Goal: Task Accomplishment & Management: Complete application form

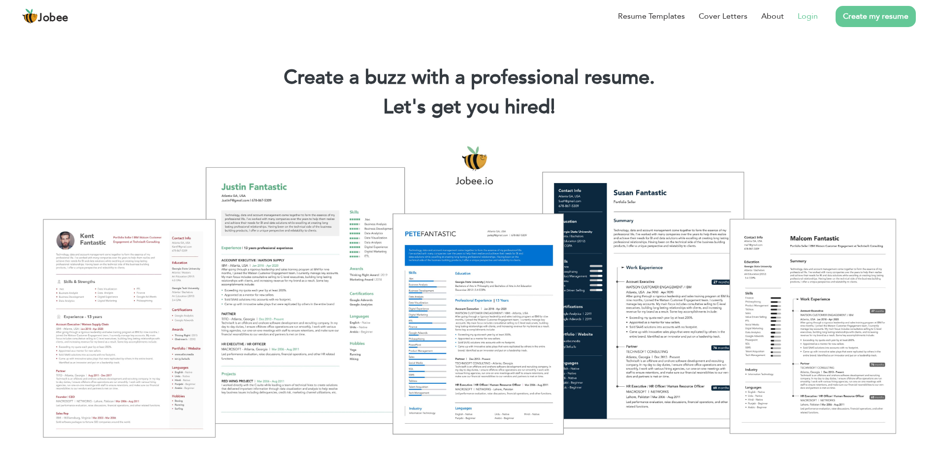
click at [804, 14] on link "Login" at bounding box center [807, 16] width 20 height 12
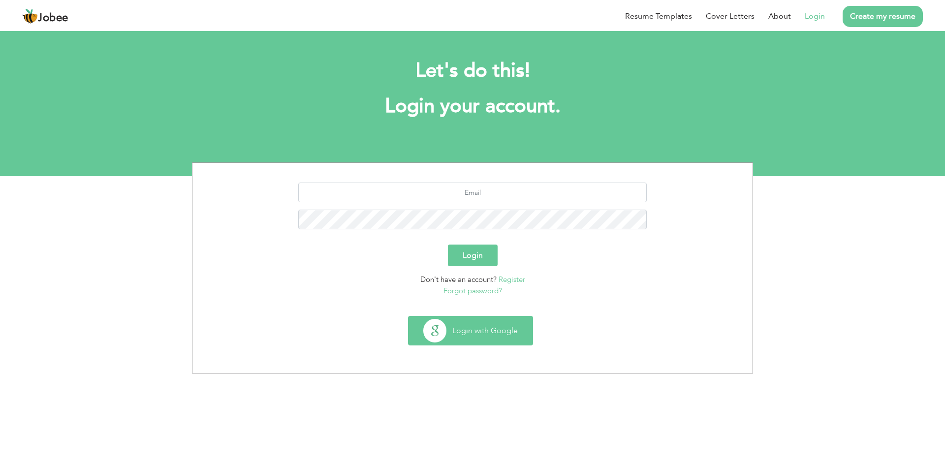
click at [498, 333] on button "Login with Google" at bounding box center [471, 330] width 124 height 29
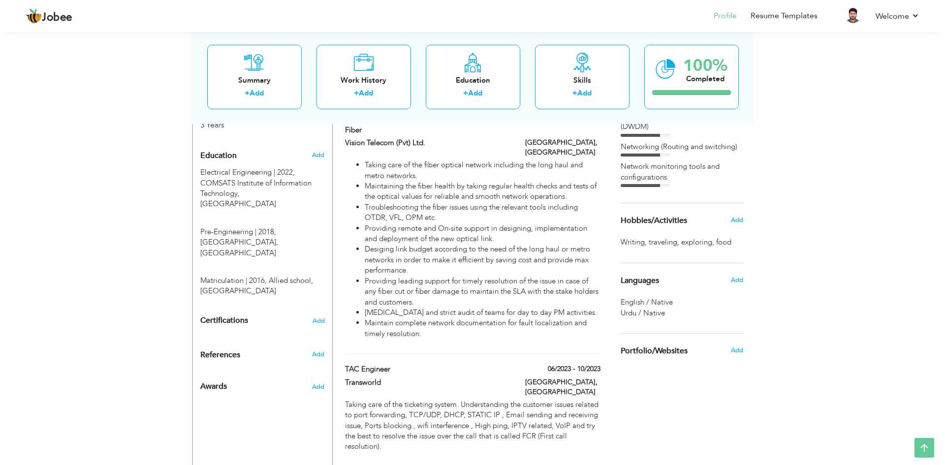
scroll to position [410, 0]
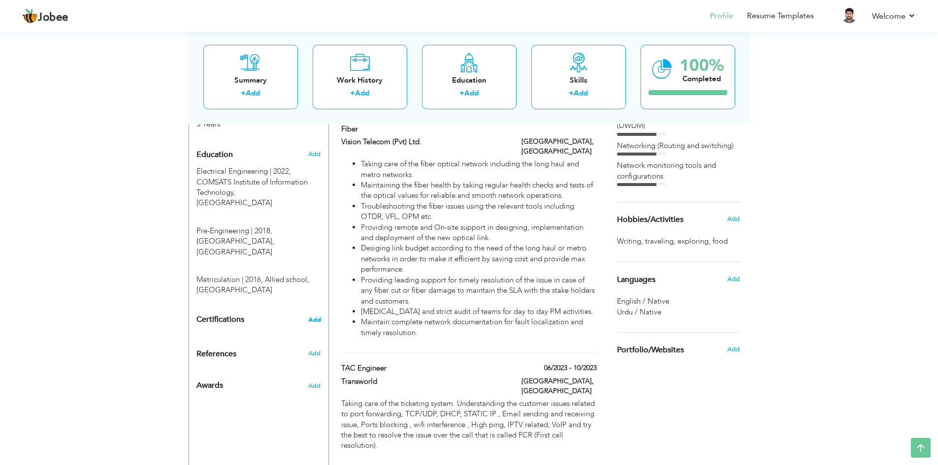
click at [314, 316] on span "Add" at bounding box center [314, 319] width 13 height 7
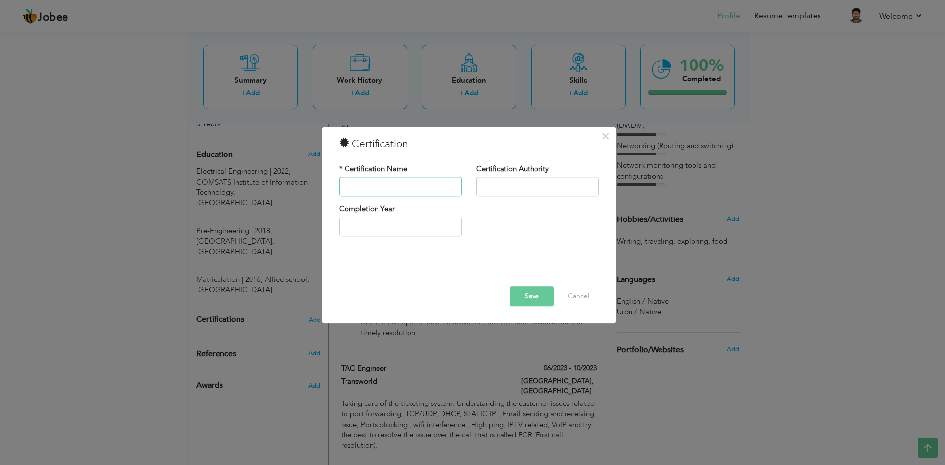
click at [411, 182] on input "text" at bounding box center [400, 187] width 123 height 20
type input "HCSA-Presales Optical Transmission"
click at [497, 195] on input "text" at bounding box center [537, 187] width 123 height 20
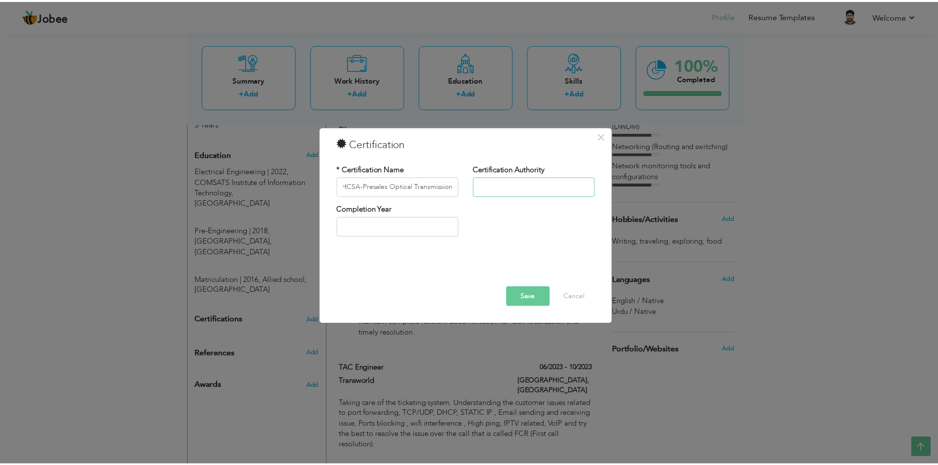
scroll to position [0, 0]
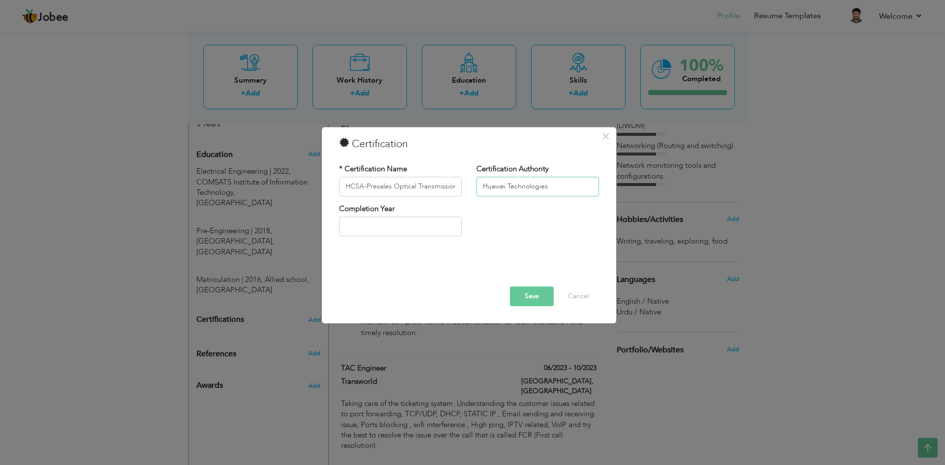
type input "Huawei Technologies"
type input "2025"
click at [420, 226] on input "2025" at bounding box center [400, 227] width 123 height 20
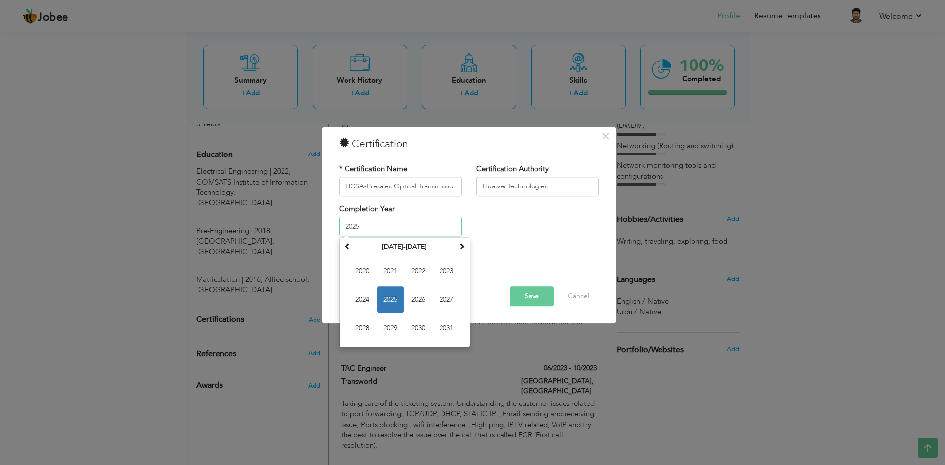
click at [387, 298] on span "2025" at bounding box center [390, 300] width 27 height 27
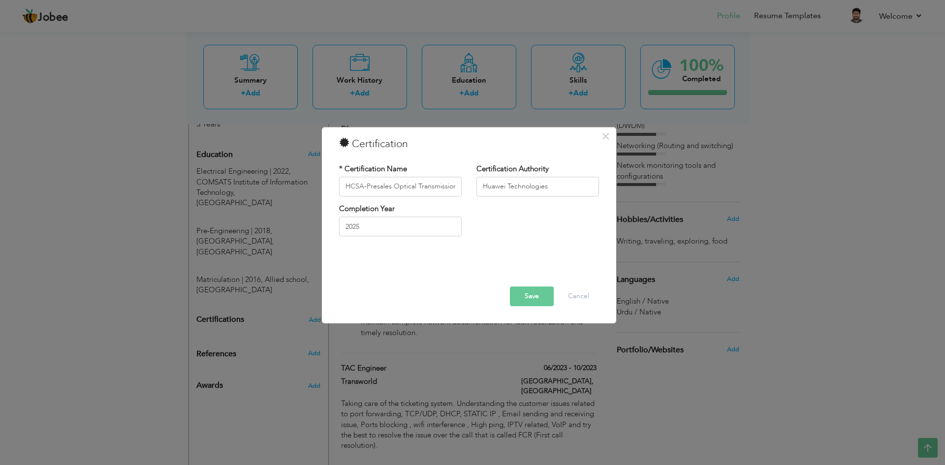
click at [531, 297] on button "Save" at bounding box center [532, 296] width 44 height 20
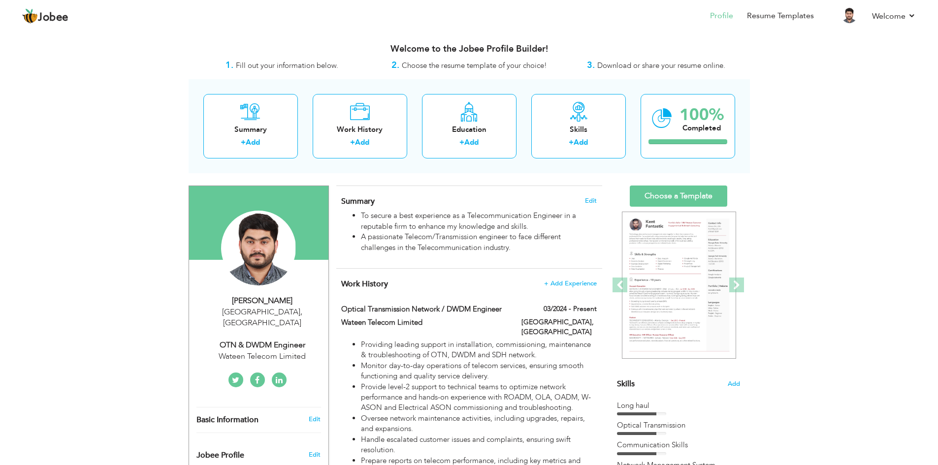
click at [280, 340] on div "OTN & DWDM Engineer" at bounding box center [262, 345] width 132 height 11
type input "[PERSON_NAME]"
type input "Awais"
type input "03364433742"
select select "number:166"
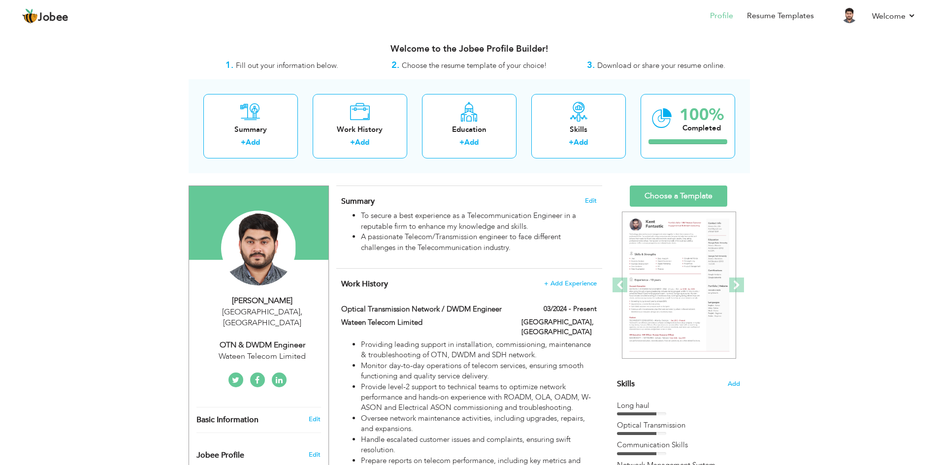
type input "[GEOGRAPHIC_DATA]"
select select "number:5"
type input "Wateen Telecom Limited"
type input "OTN & DWDM Engineer"
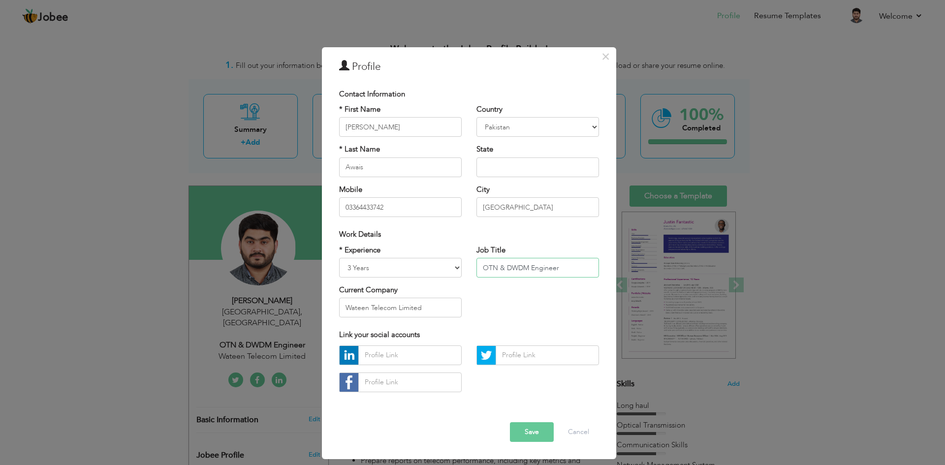
click at [485, 268] on input "OTN & DWDM Engineer" at bounding box center [537, 268] width 123 height 20
click at [604, 56] on span "×" at bounding box center [605, 57] width 8 height 18
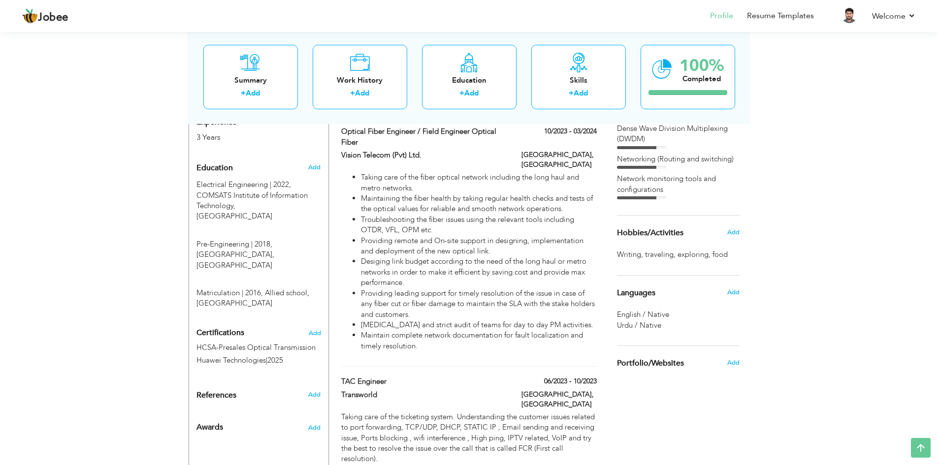
scroll to position [246, 0]
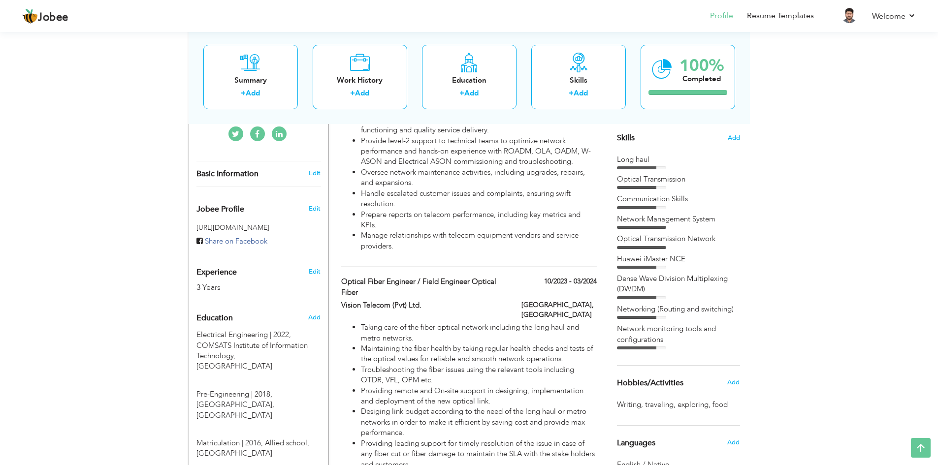
click at [664, 267] on div at bounding box center [641, 267] width 49 height 3
click at [656, 266] on div at bounding box center [636, 267] width 39 height 3
click at [644, 253] on div "Long haul Optical Transmission Communication Skills Huawei iMaster NCE" at bounding box center [678, 252] width 123 height 195
click at [730, 139] on span "Add" at bounding box center [733, 137] width 13 height 9
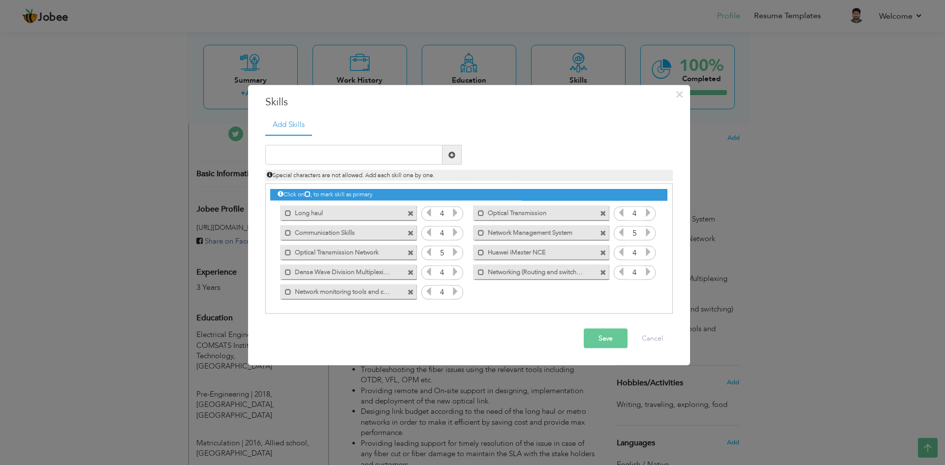
click at [648, 253] on icon at bounding box center [648, 252] width 9 height 9
click at [611, 341] on button "Save" at bounding box center [606, 339] width 44 height 20
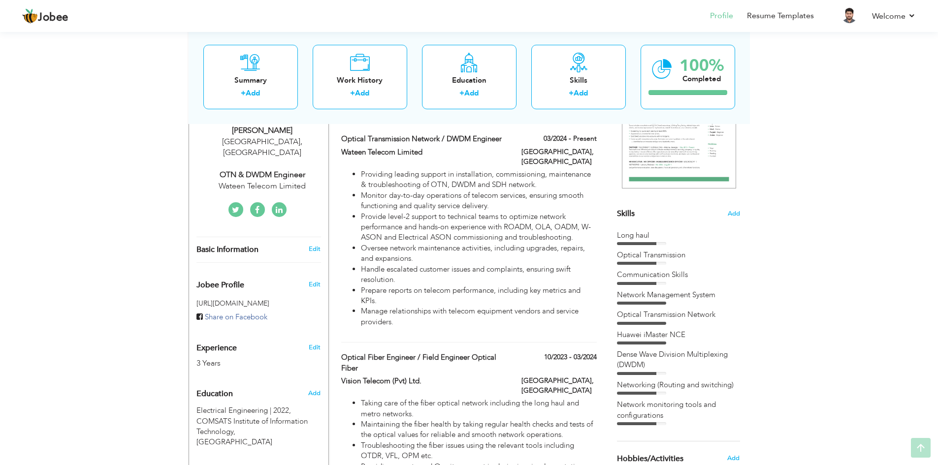
scroll to position [197, 0]
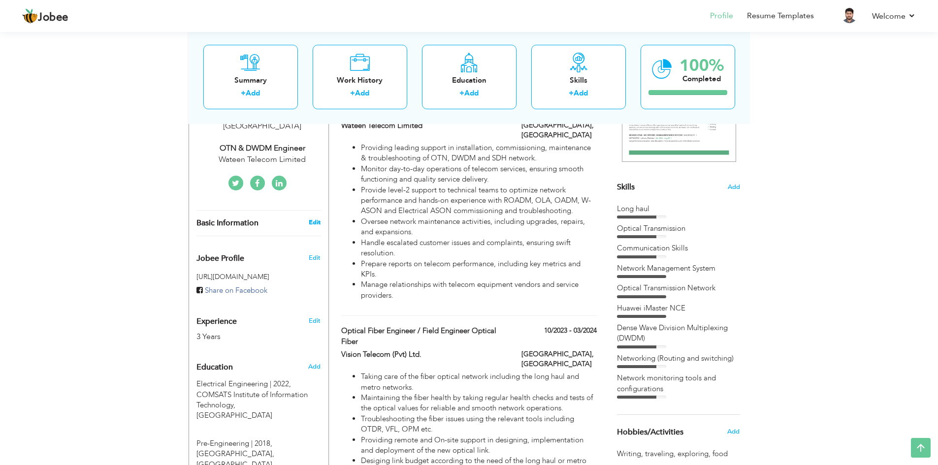
click at [316, 218] on link "Edit" at bounding box center [315, 222] width 12 height 9
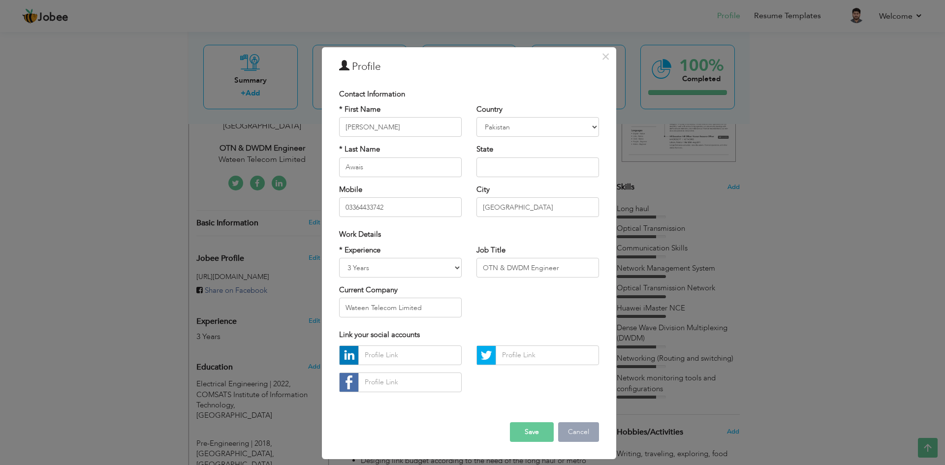
click at [575, 430] on button "Cancel" at bounding box center [578, 432] width 41 height 20
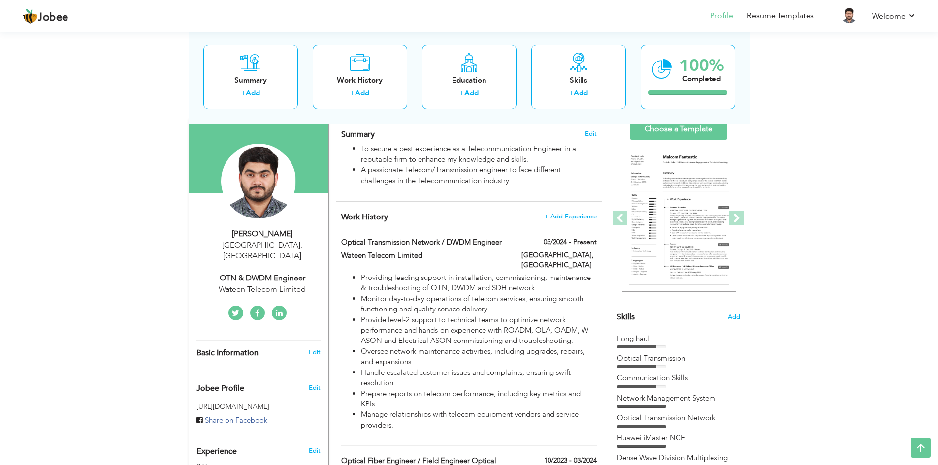
scroll to position [0, 0]
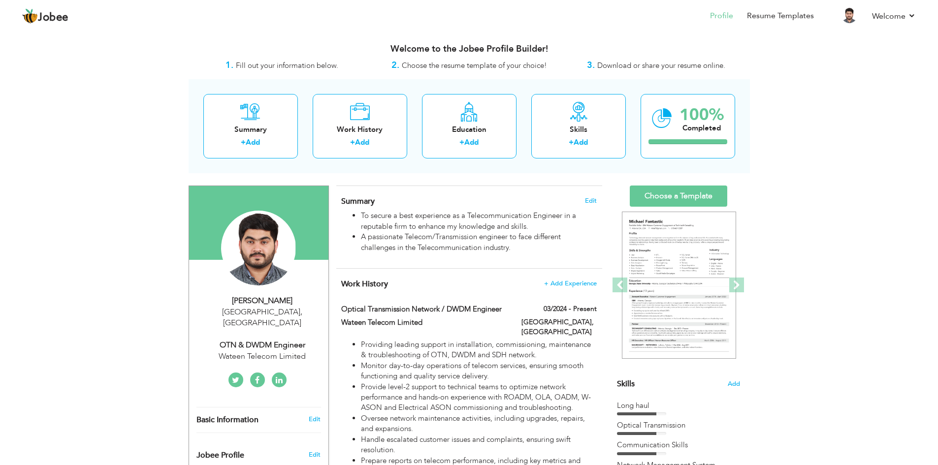
click at [284, 373] on link at bounding box center [279, 380] width 15 height 15
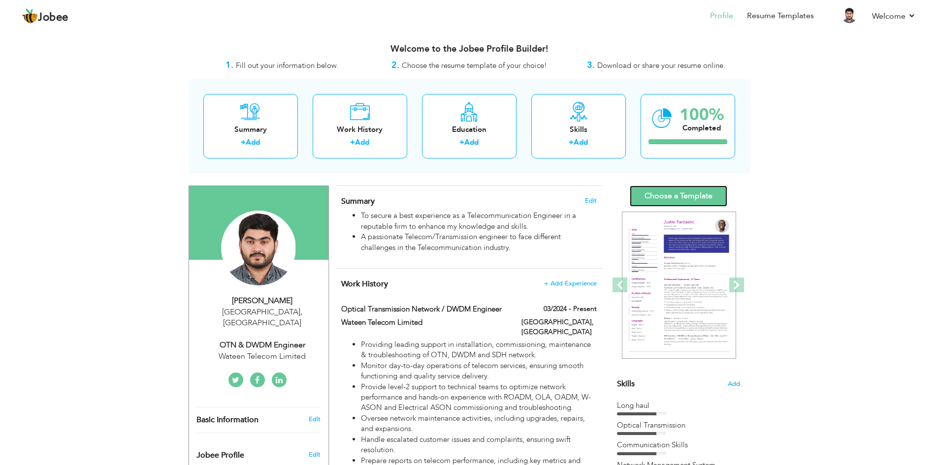
click at [688, 196] on link "Choose a Template" at bounding box center [678, 196] width 97 height 21
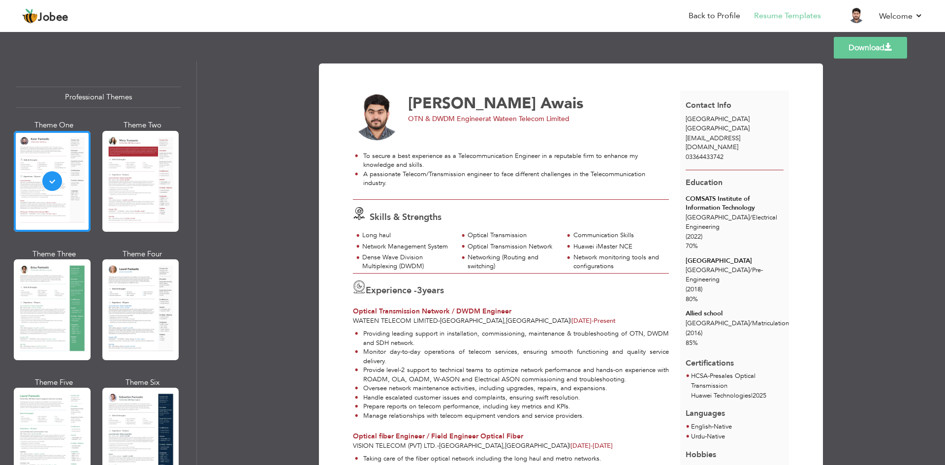
scroll to position [98, 0]
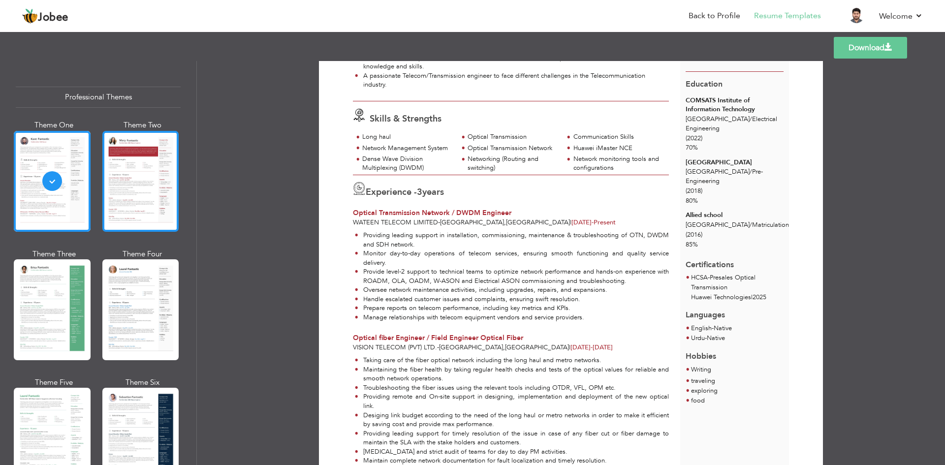
click at [163, 186] on div at bounding box center [140, 181] width 77 height 101
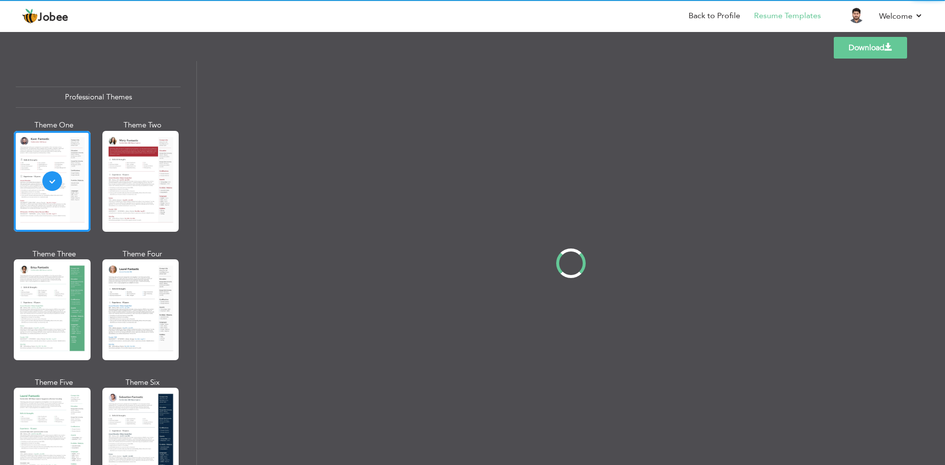
scroll to position [0, 0]
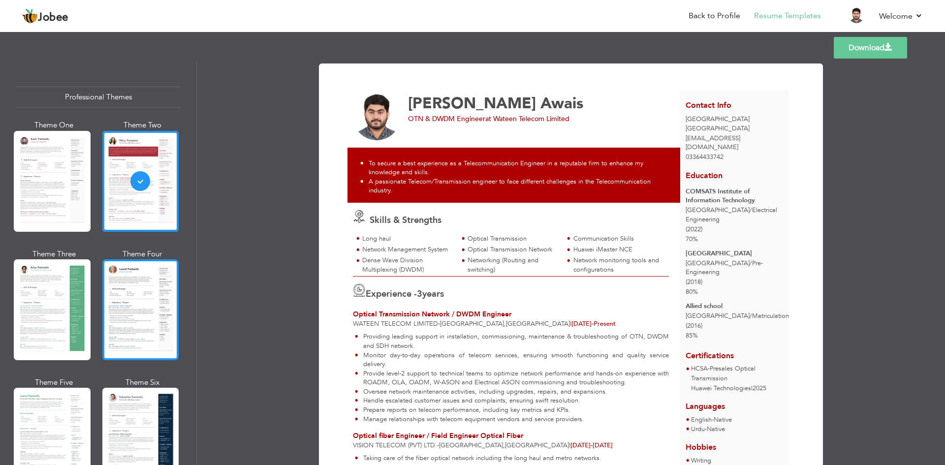
click at [160, 284] on div at bounding box center [140, 309] width 77 height 101
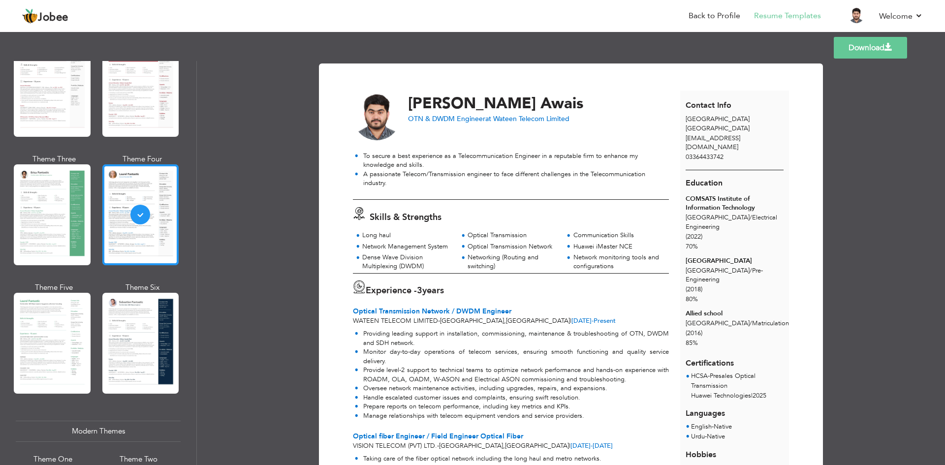
scroll to position [98, 0]
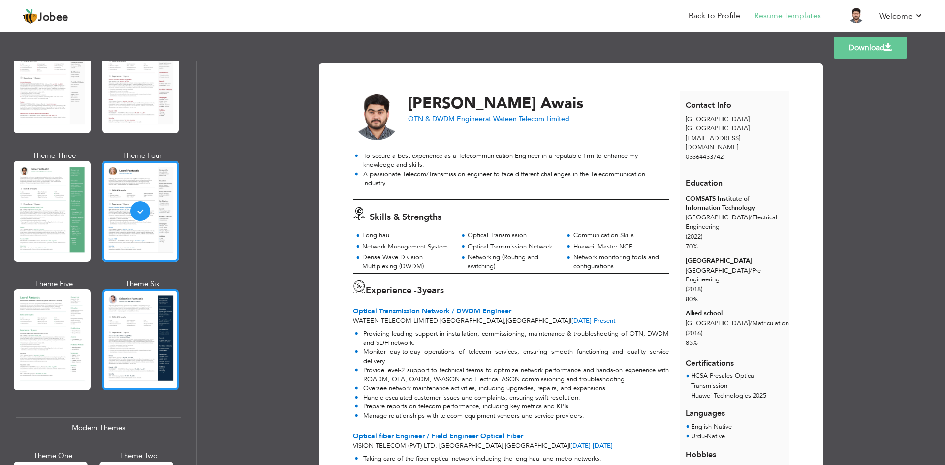
click at [123, 298] on div at bounding box center [140, 339] width 77 height 101
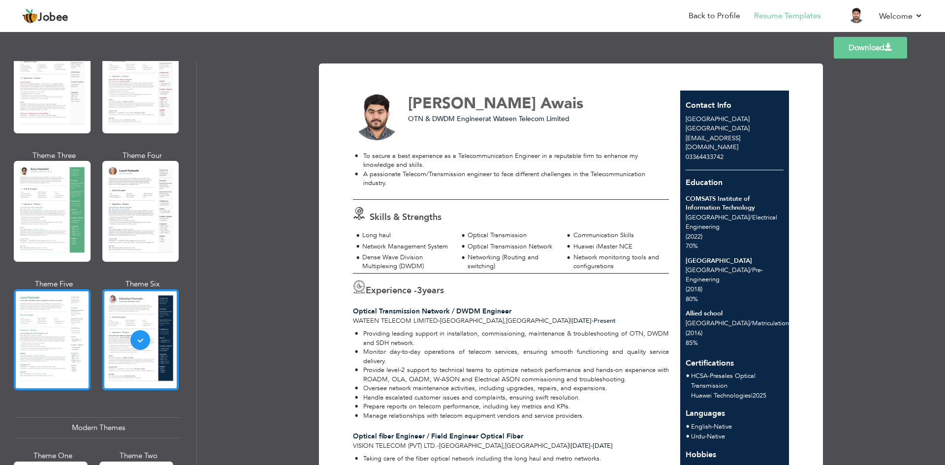
click at [59, 317] on div at bounding box center [52, 339] width 77 height 101
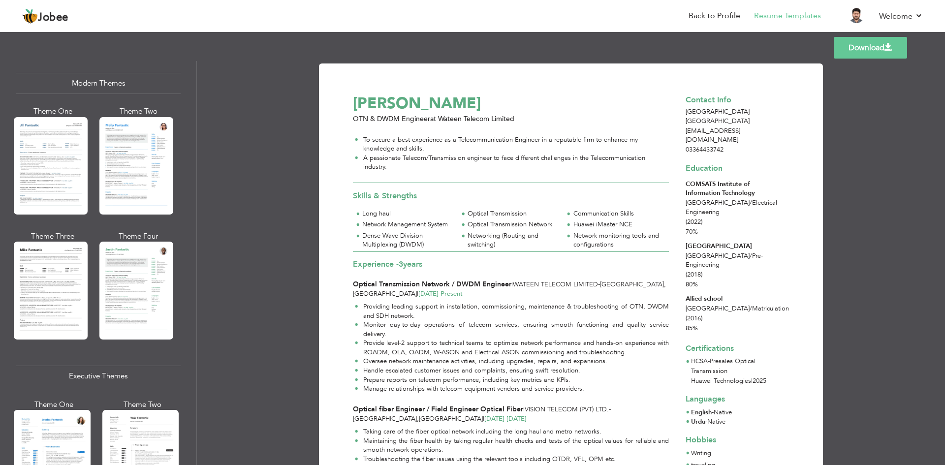
scroll to position [295, 0]
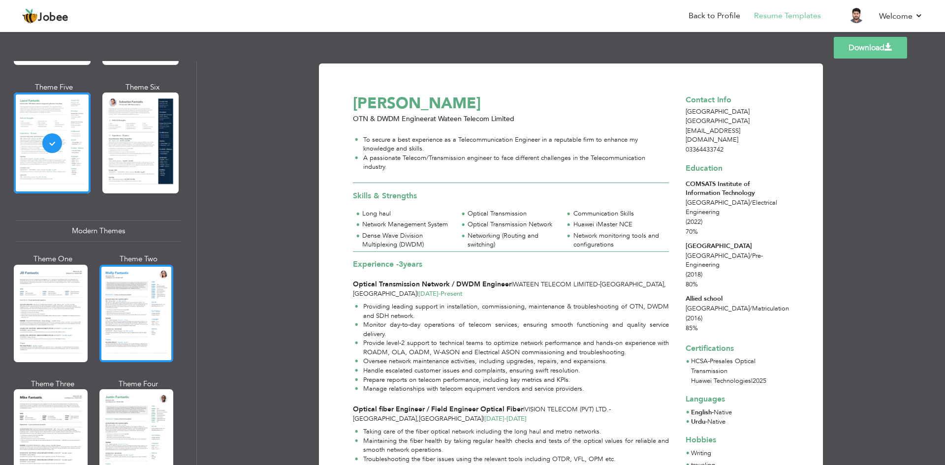
click at [131, 305] on div at bounding box center [136, 313] width 74 height 97
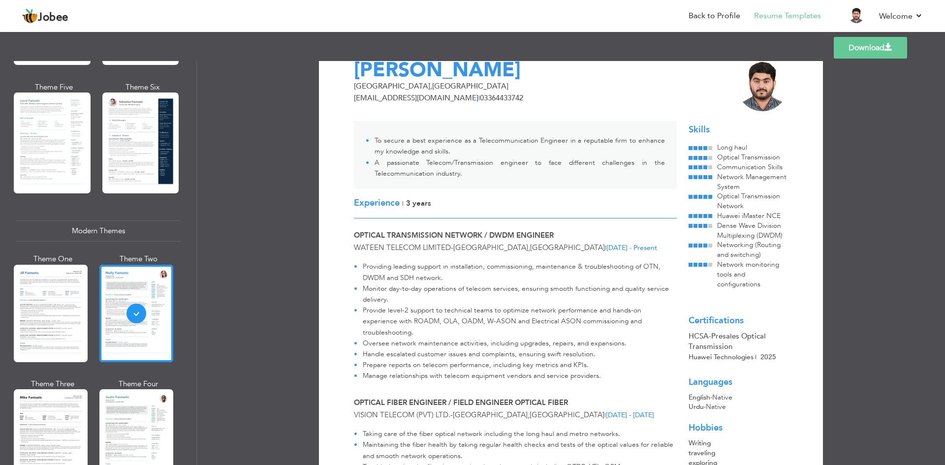
scroll to position [0, 0]
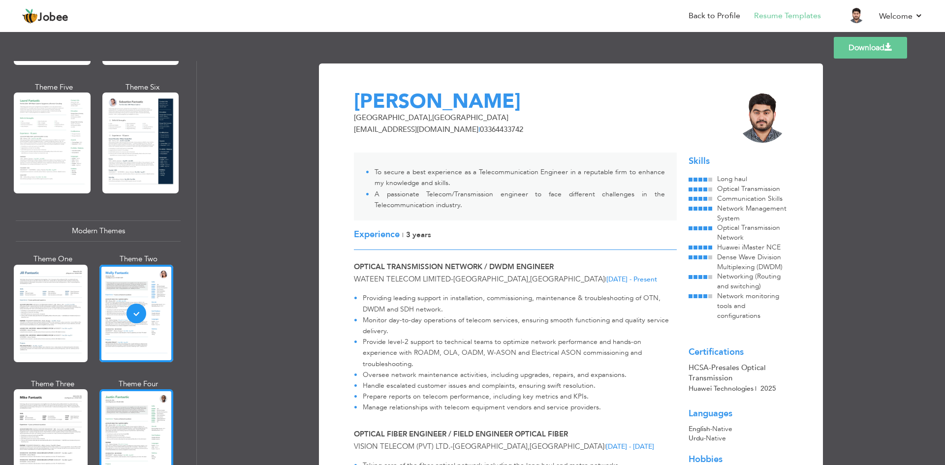
click at [147, 406] on div at bounding box center [136, 437] width 74 height 97
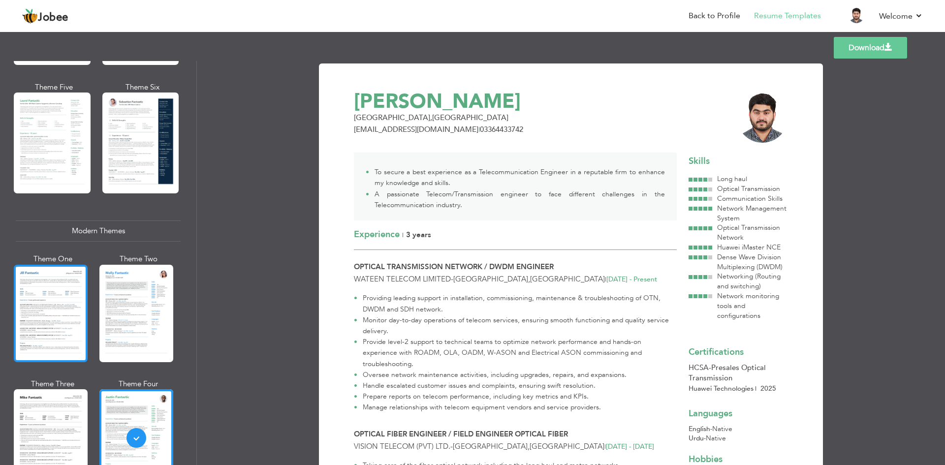
click at [85, 309] on div at bounding box center [51, 313] width 74 height 97
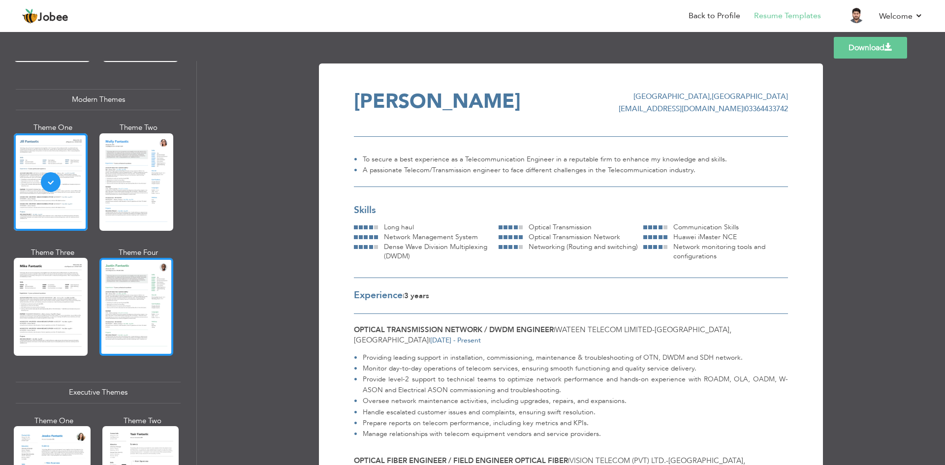
scroll to position [443, 0]
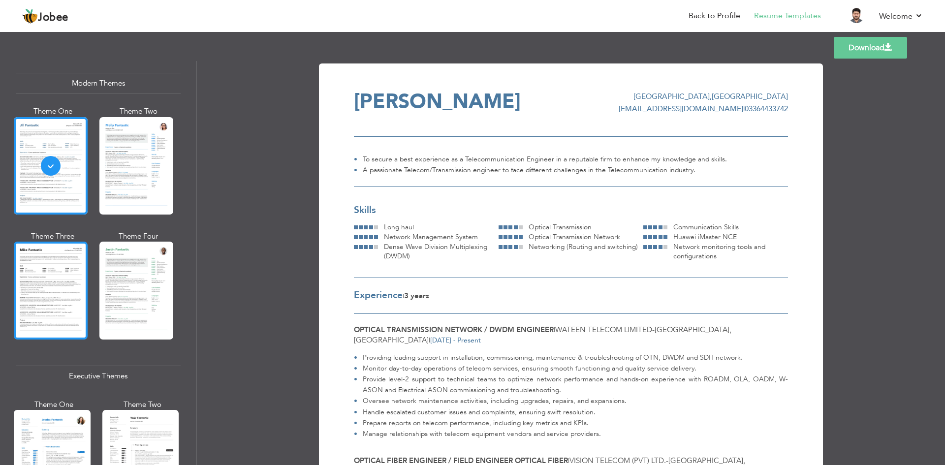
click at [62, 309] on div at bounding box center [51, 290] width 74 height 97
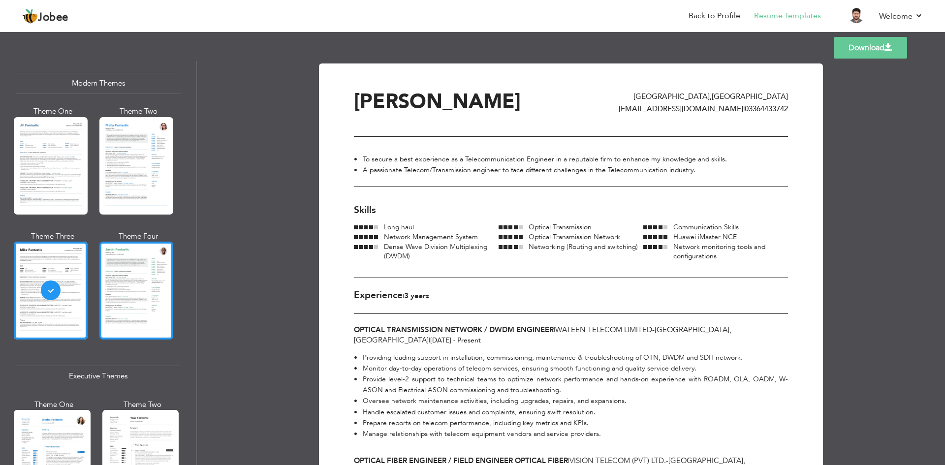
click at [156, 294] on div at bounding box center [136, 290] width 74 height 97
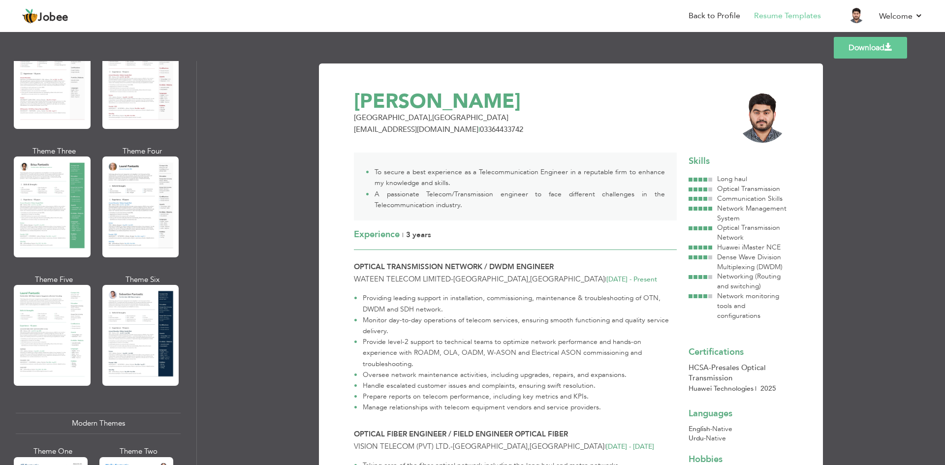
scroll to position [0, 0]
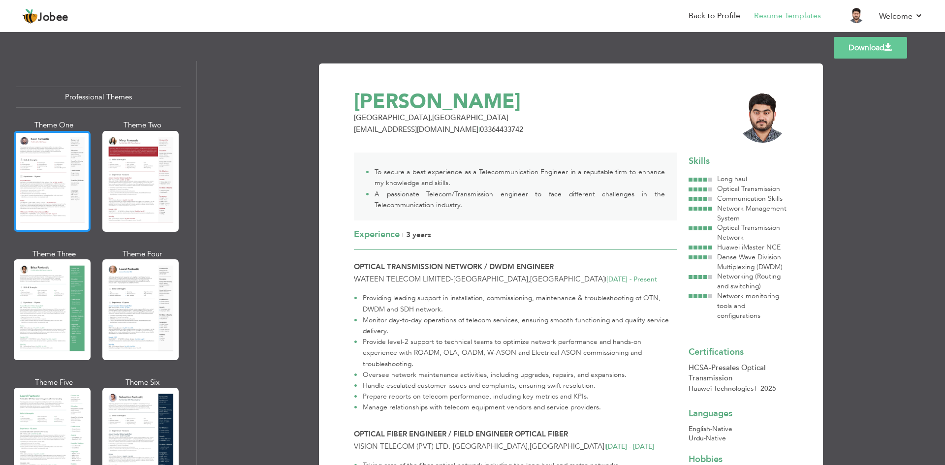
click at [61, 185] on div at bounding box center [52, 181] width 77 height 101
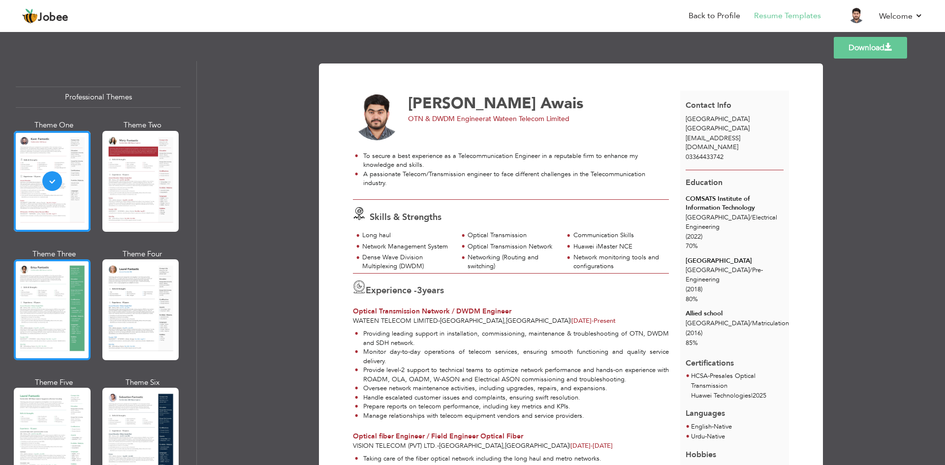
click at [45, 279] on div at bounding box center [52, 309] width 77 height 101
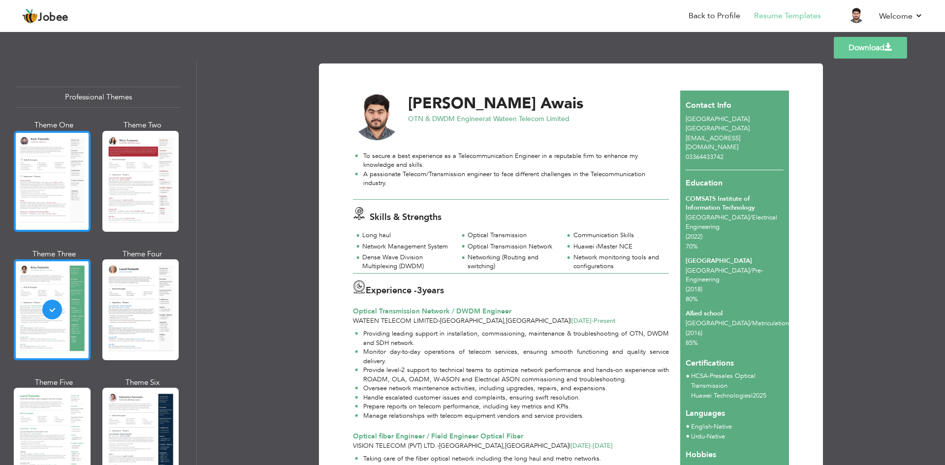
click at [69, 174] on div at bounding box center [52, 181] width 77 height 101
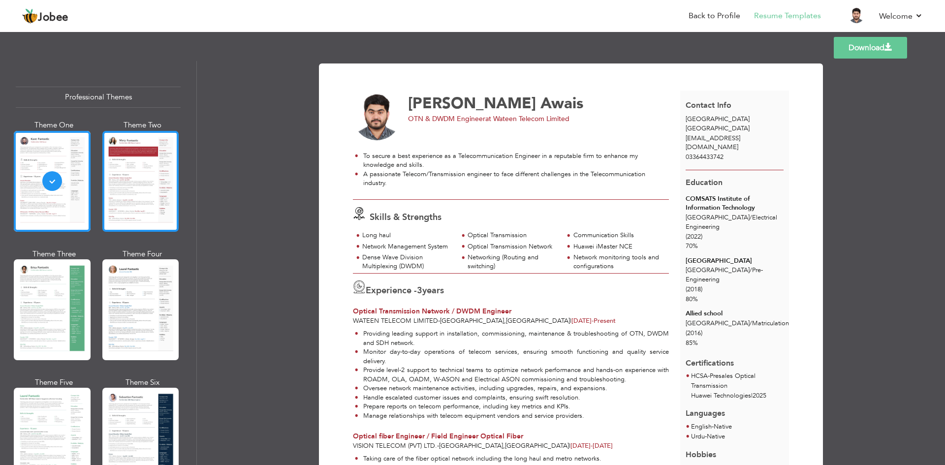
click at [135, 173] on div at bounding box center [140, 181] width 77 height 101
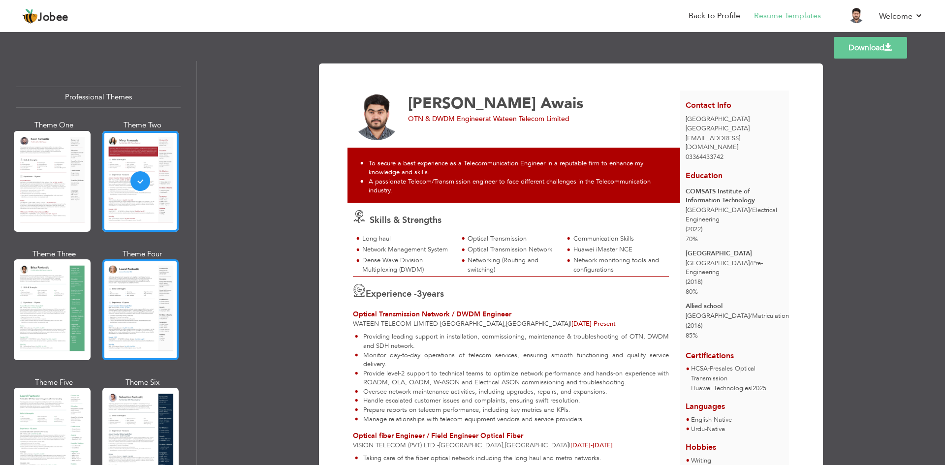
click at [136, 285] on div at bounding box center [140, 309] width 77 height 101
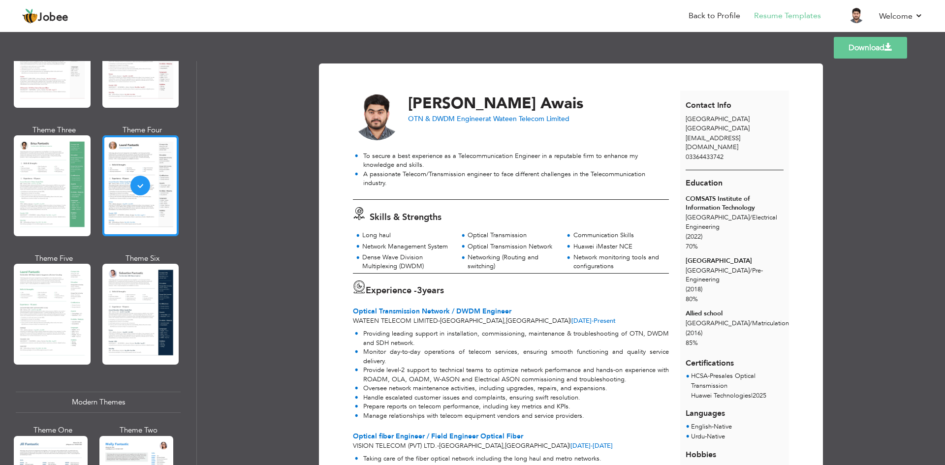
scroll to position [148, 0]
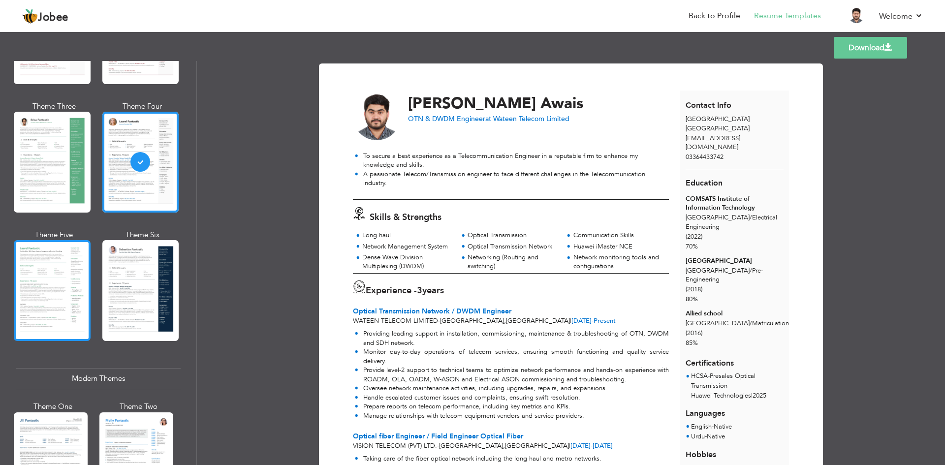
click at [62, 289] on div at bounding box center [52, 290] width 77 height 101
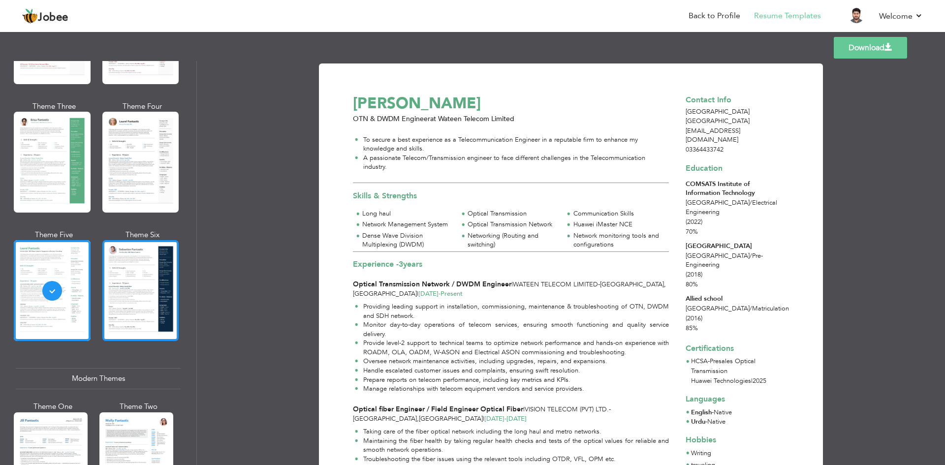
click at [134, 280] on div at bounding box center [140, 290] width 77 height 101
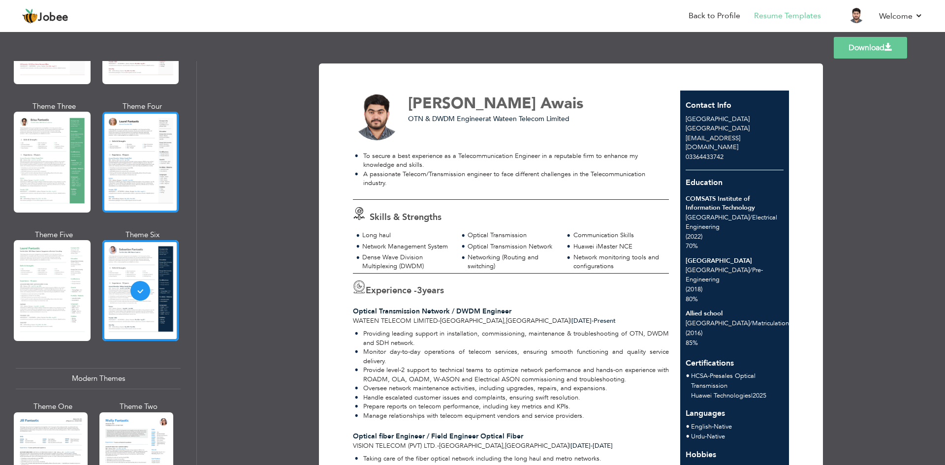
click at [127, 184] on div at bounding box center [140, 162] width 77 height 101
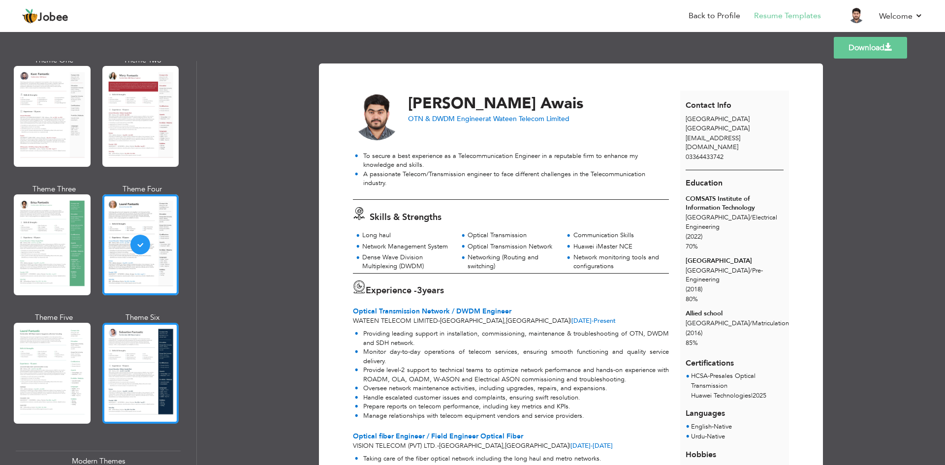
scroll to position [0, 0]
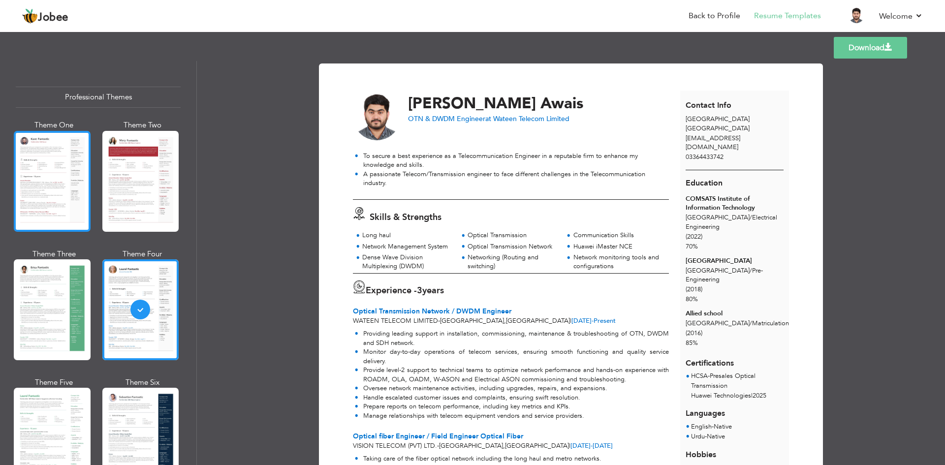
click at [37, 150] on div at bounding box center [52, 181] width 77 height 101
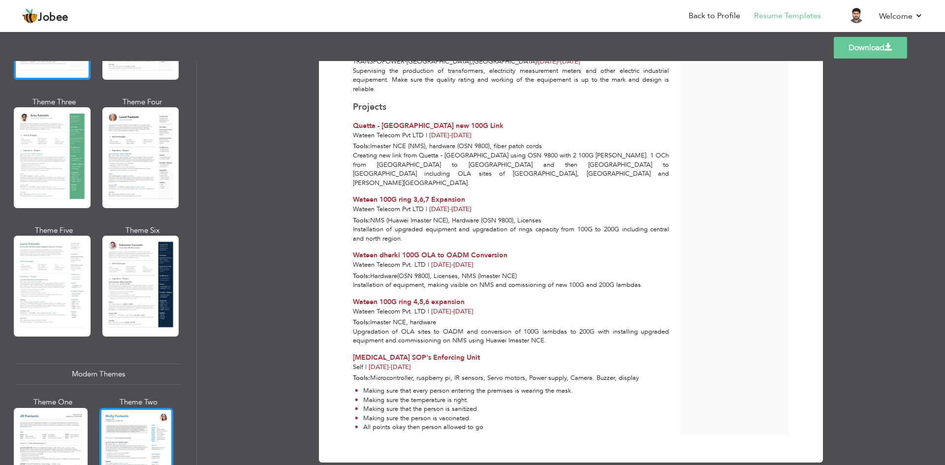
scroll to position [295, 0]
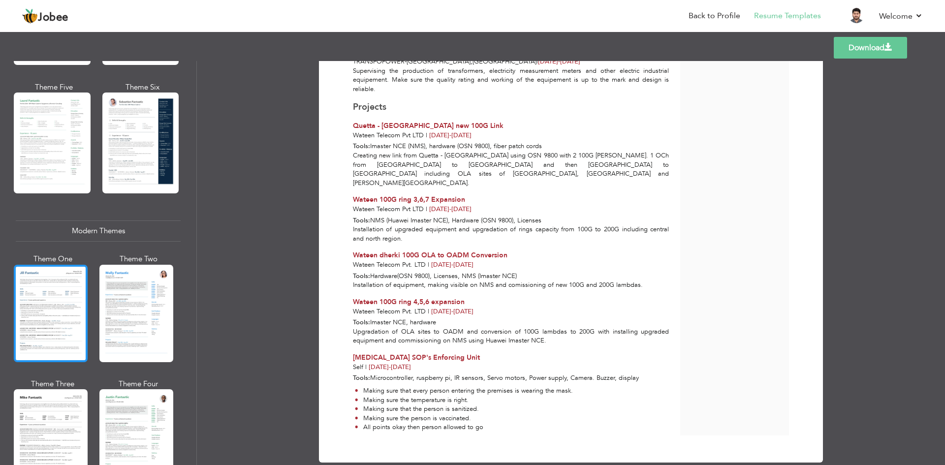
click at [69, 312] on div at bounding box center [51, 313] width 74 height 97
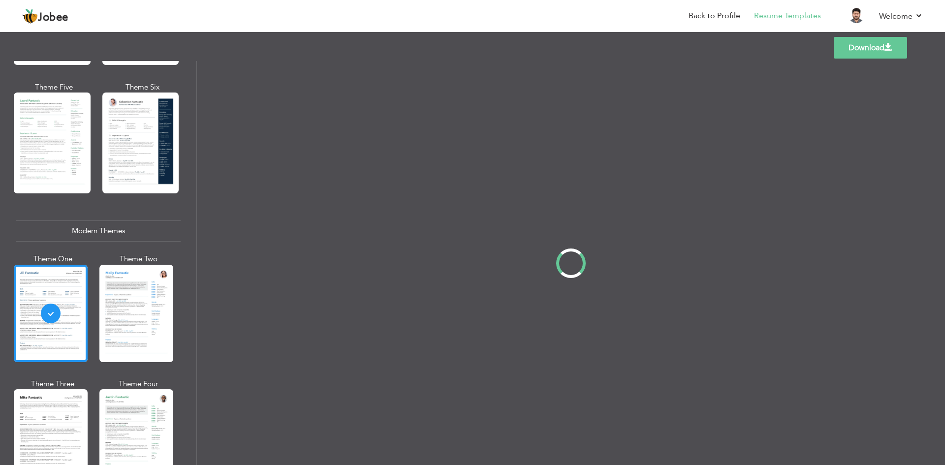
click at [132, 312] on div at bounding box center [136, 313] width 74 height 97
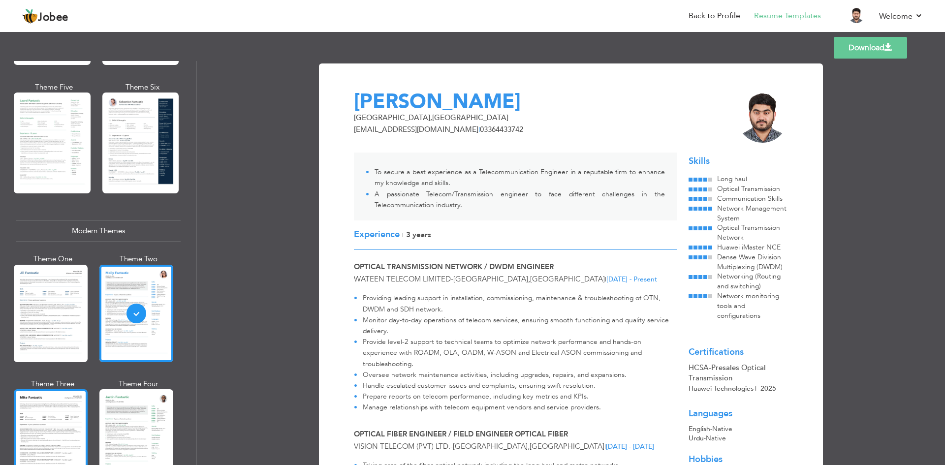
click at [73, 406] on div at bounding box center [51, 437] width 74 height 97
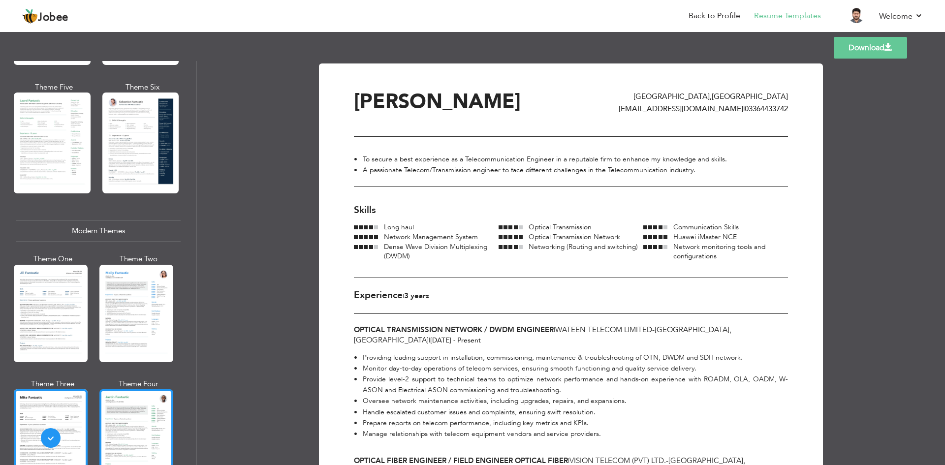
click at [135, 403] on div at bounding box center [136, 437] width 74 height 97
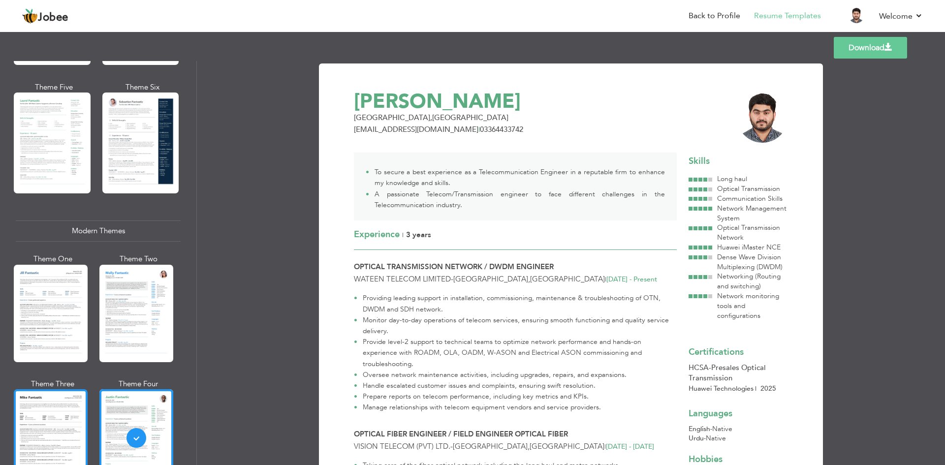
click at [67, 411] on div at bounding box center [51, 437] width 74 height 97
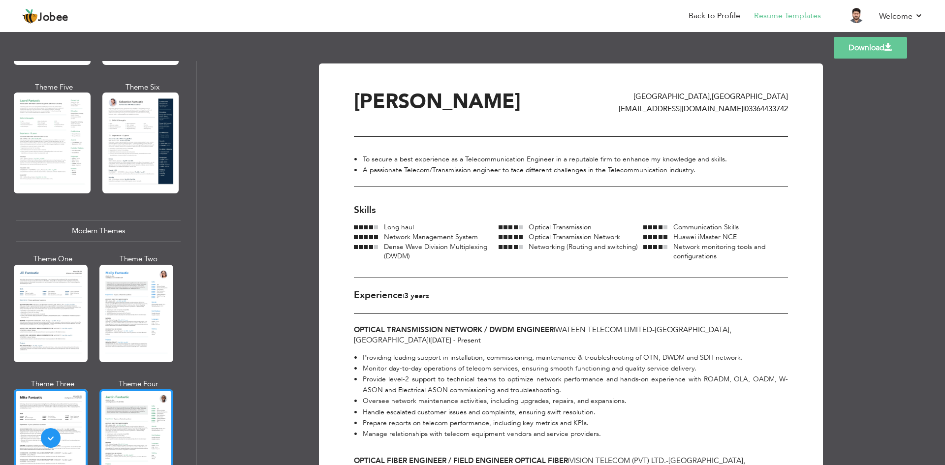
click at [116, 411] on div at bounding box center [136, 437] width 74 height 97
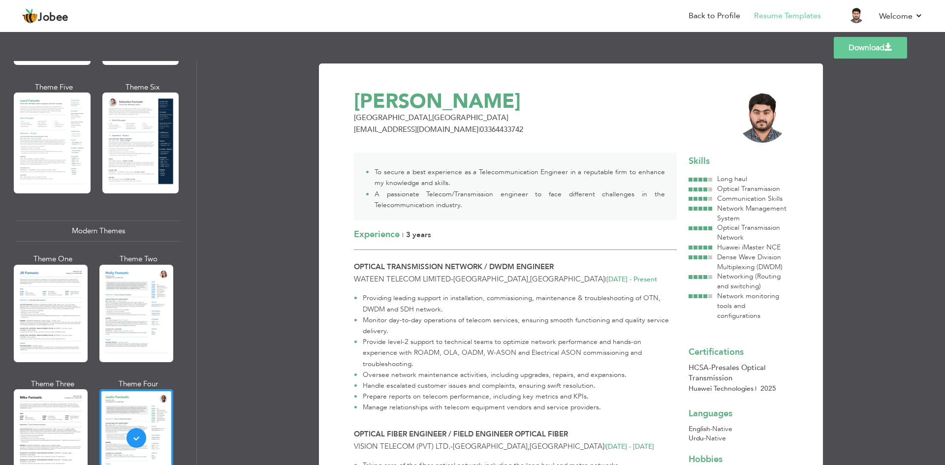
scroll to position [541, 0]
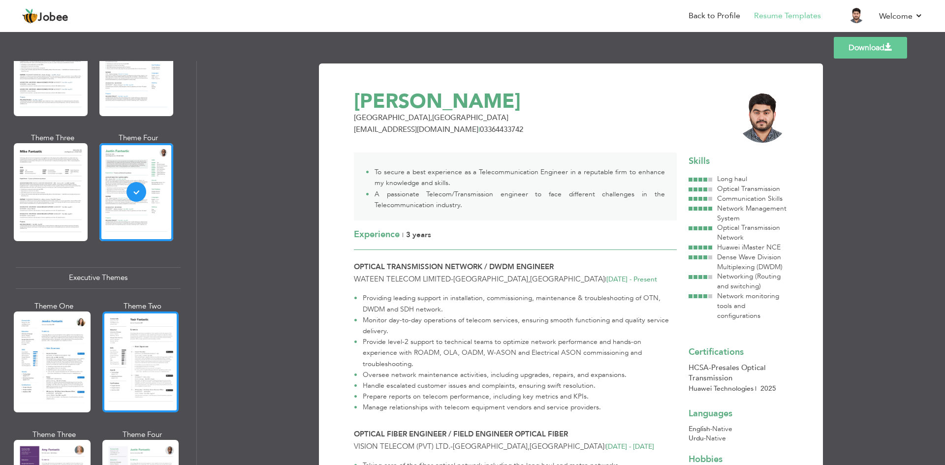
click at [141, 350] on div at bounding box center [140, 362] width 77 height 101
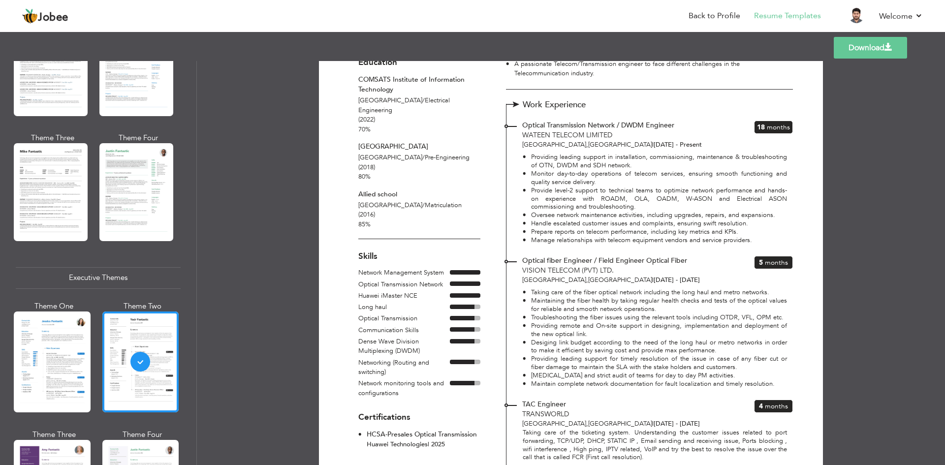
scroll to position [0, 0]
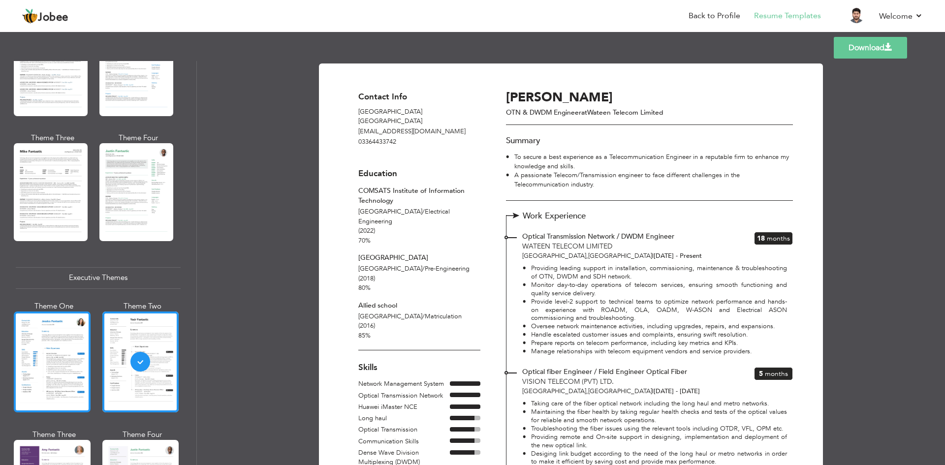
click at [78, 329] on div at bounding box center [52, 362] width 77 height 101
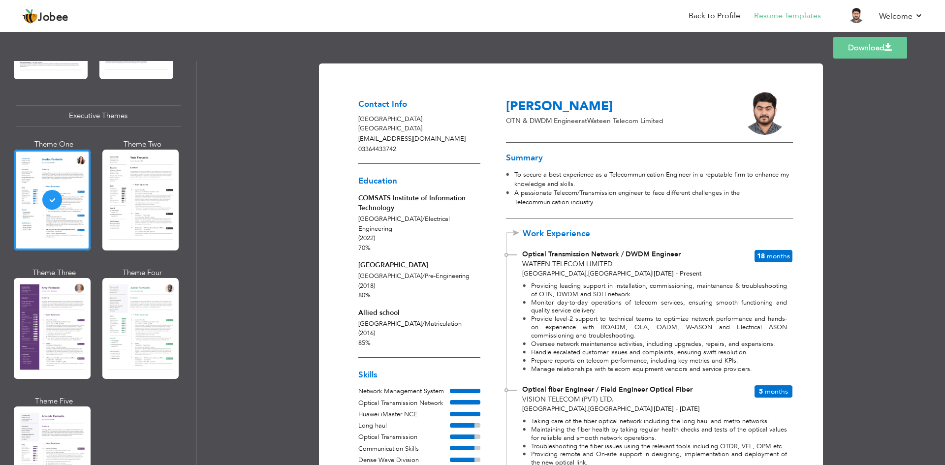
scroll to position [738, 0]
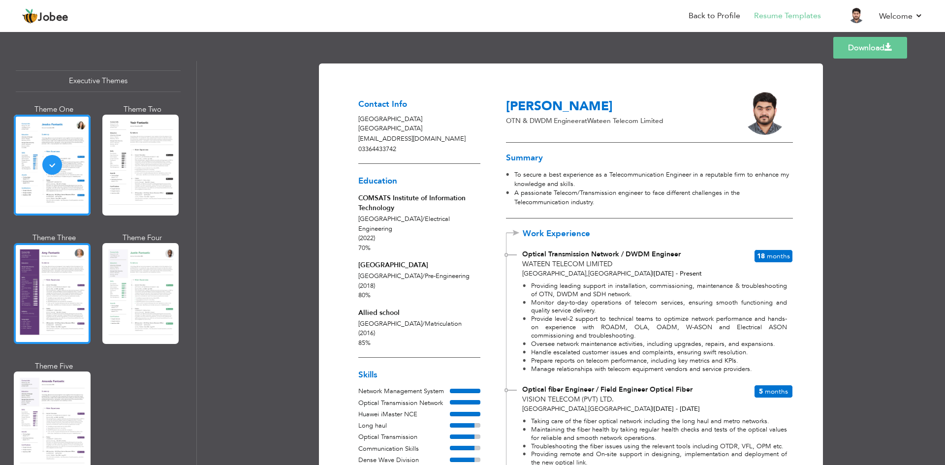
click at [69, 308] on div at bounding box center [52, 293] width 77 height 101
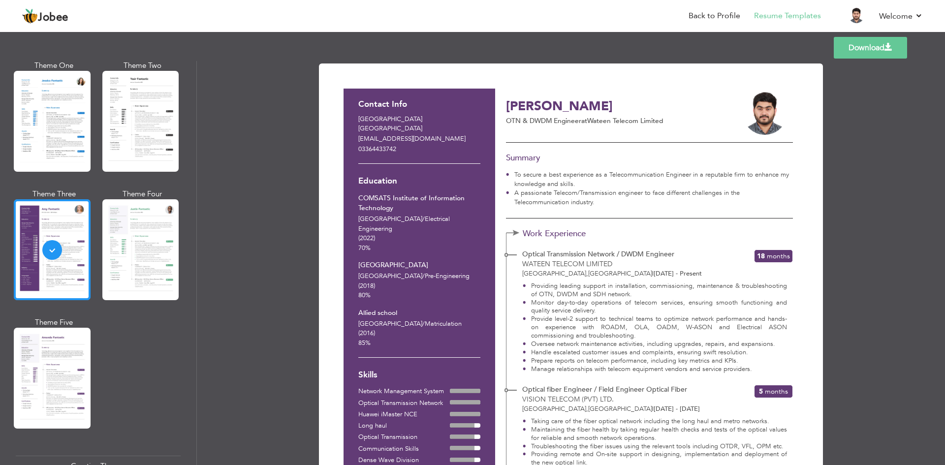
scroll to position [838, 0]
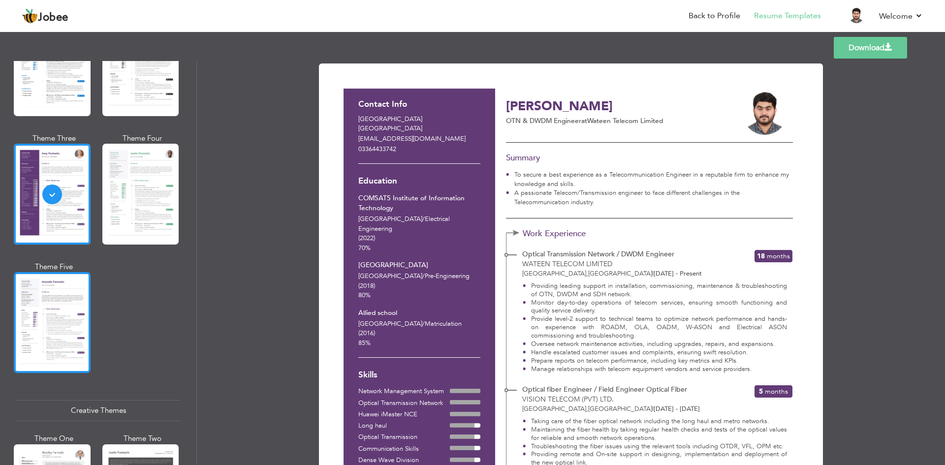
click at [70, 320] on div at bounding box center [52, 322] width 77 height 101
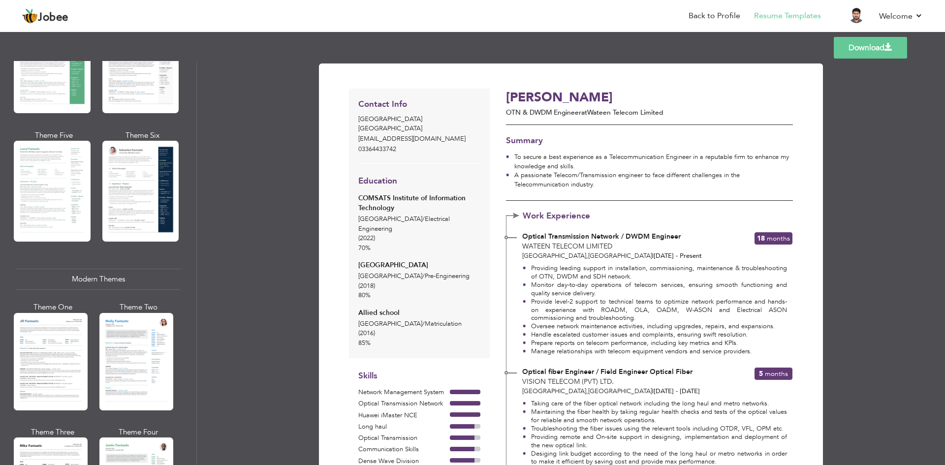
scroll to position [0, 0]
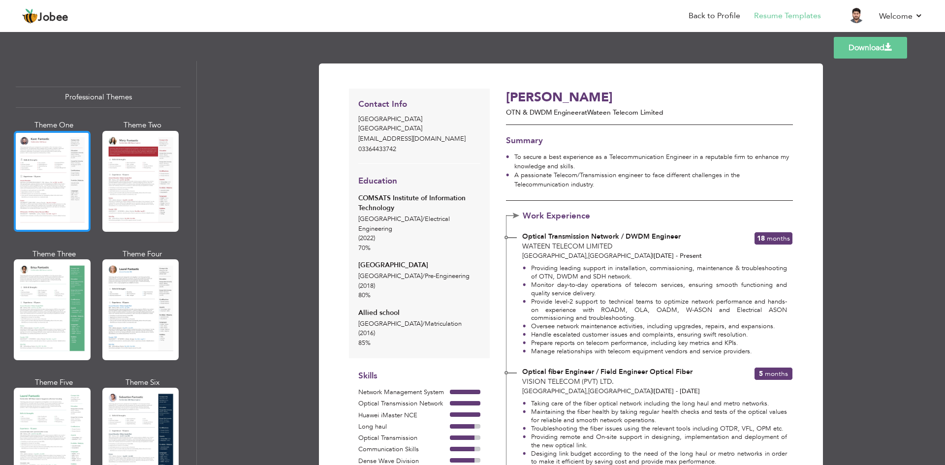
click at [47, 185] on div at bounding box center [52, 181] width 77 height 101
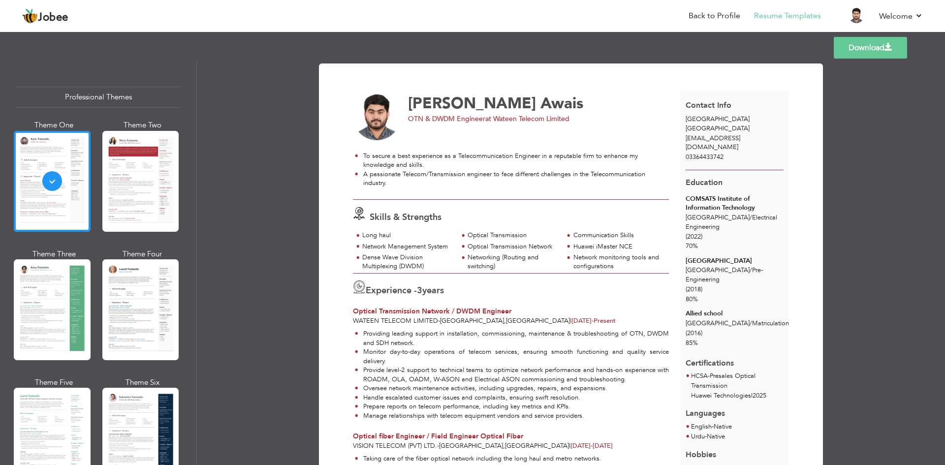
click at [874, 48] on link "Download" at bounding box center [870, 48] width 73 height 22
drag, startPoint x: 765, startPoint y: 31, endPoint x: 863, endPoint y: 158, distance: 160.4
click at [863, 158] on div "Download Muhammad Subiyal Awais OTN & DWDM Engineer at Wateen Telecom Limited T…" at bounding box center [571, 263] width 748 height 404
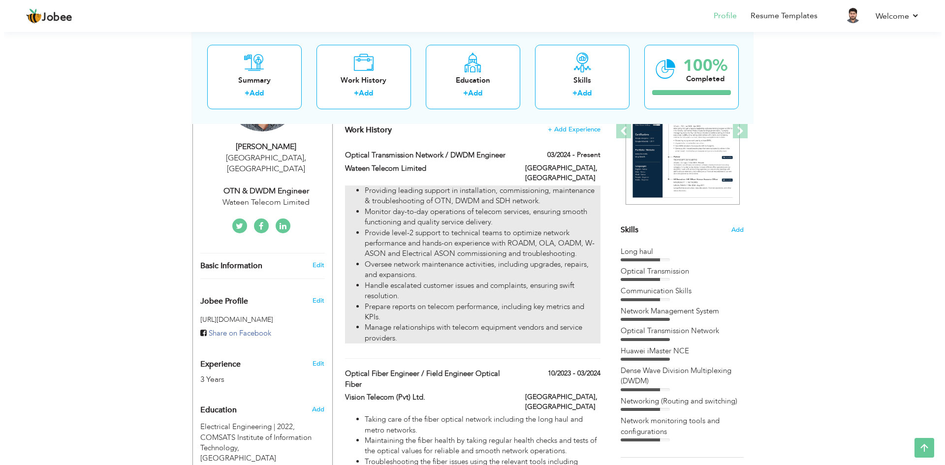
scroll to position [197, 0]
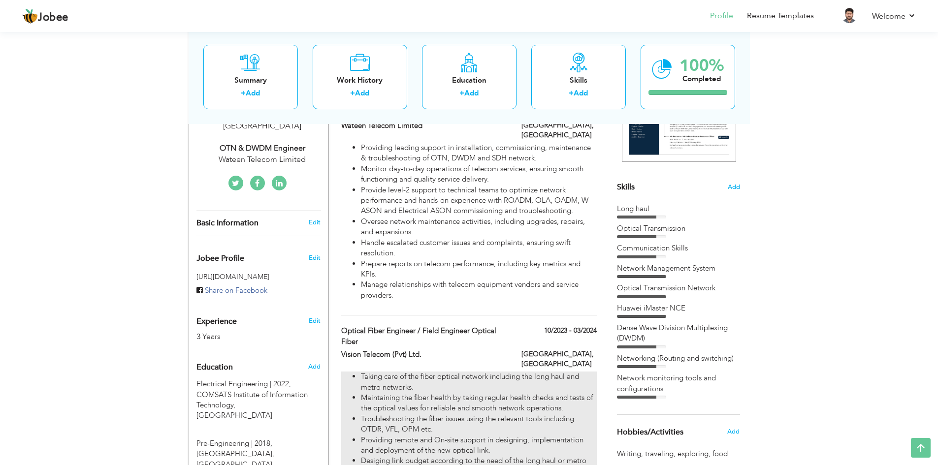
click at [530, 372] on li "Taking care of the fiber optical network including the long haul and metro netw…" at bounding box center [478, 382] width 235 height 21
type input "Optical fiber Engineer / Field Engineer Optical Fiber"
type input "Vision Telecom (Pvt) Ltd."
type input "10/2023"
type input "03/2024"
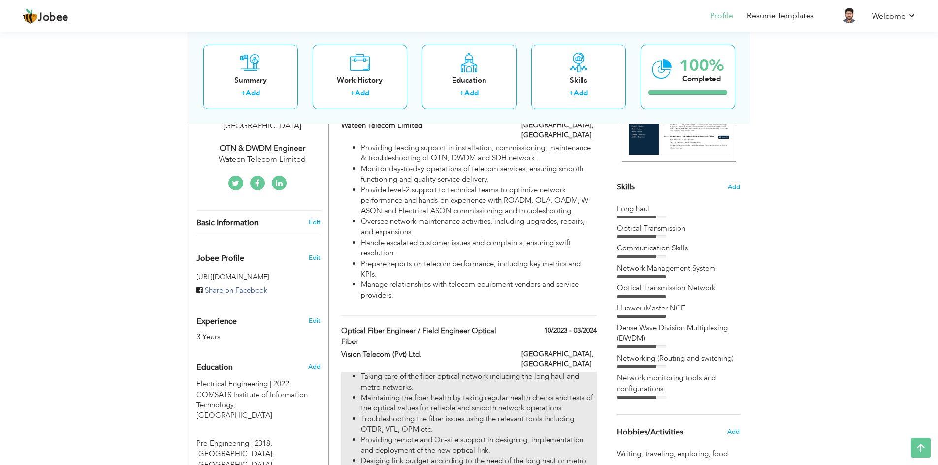
type input "[GEOGRAPHIC_DATA]"
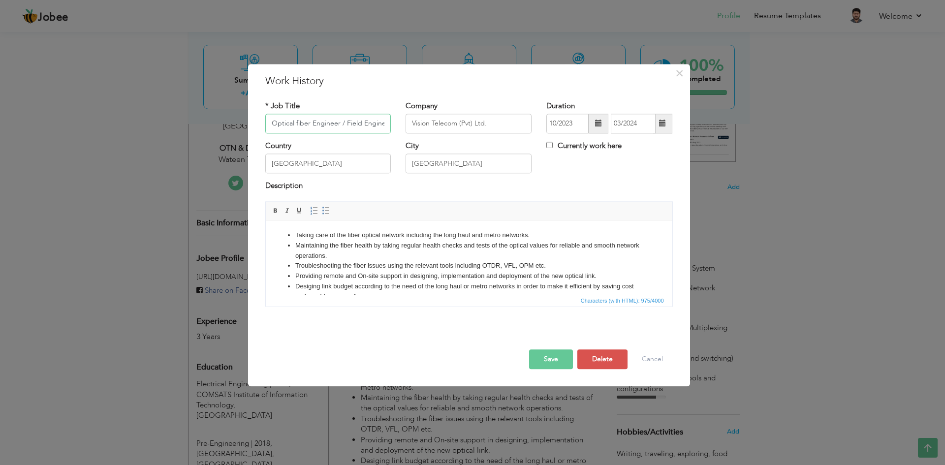
scroll to position [0, 47]
click at [648, 286] on ul "Taking care of the fiber optical network including the long haul and metro netw…" at bounding box center [468, 286] width 387 height 113
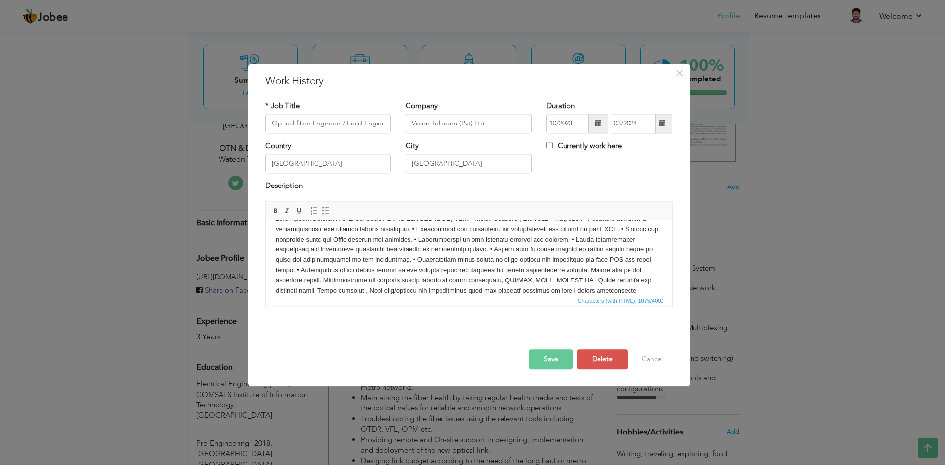
scroll to position [0, 0]
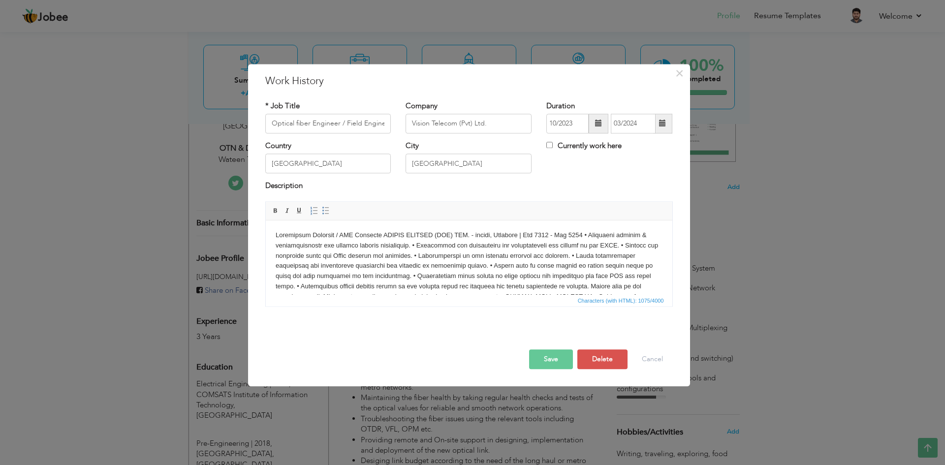
click at [546, 247] on body "​​​​​​​" at bounding box center [468, 276] width 387 height 92
click at [470, 234] on body "Technical support & troubleshooting the complex network conectivity. • Minitori…" at bounding box center [468, 266] width 387 height 72
click at [478, 247] on body "Technical support & troubleshooting the complex network conectivity. ​​​​​​​ • …" at bounding box center [468, 271] width 387 height 82
click at [451, 254] on body "Technical support & troubleshooting the complex network conectivity. • Minitori…" at bounding box center [468, 271] width 387 height 82
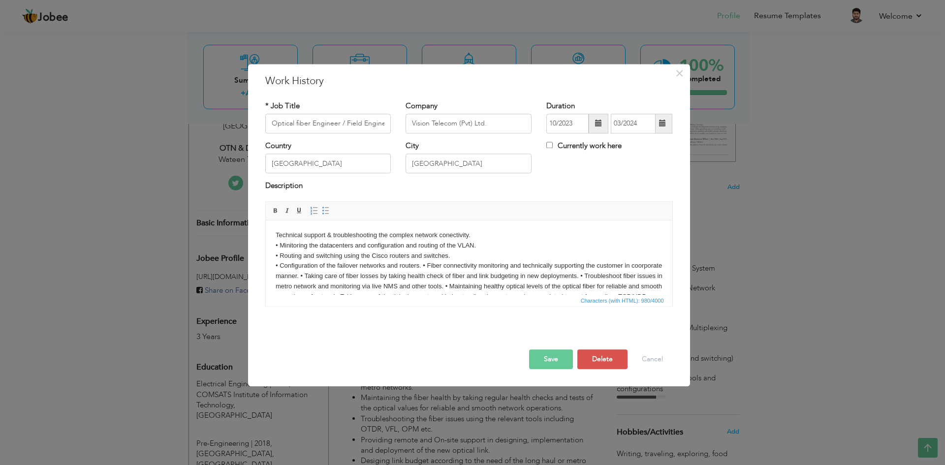
click at [422, 264] on body "Technical support & troubleshooting the complex network conectivity. • Minitori…" at bounding box center [468, 276] width 387 height 92
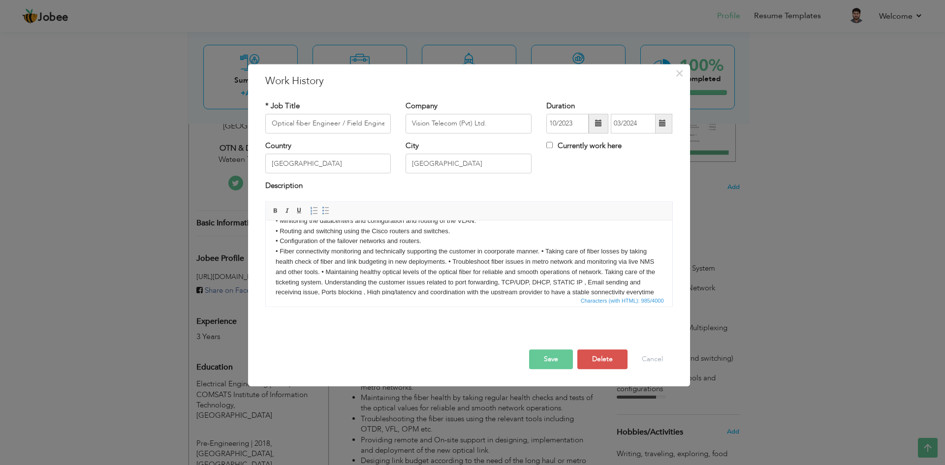
scroll to position [38, 0]
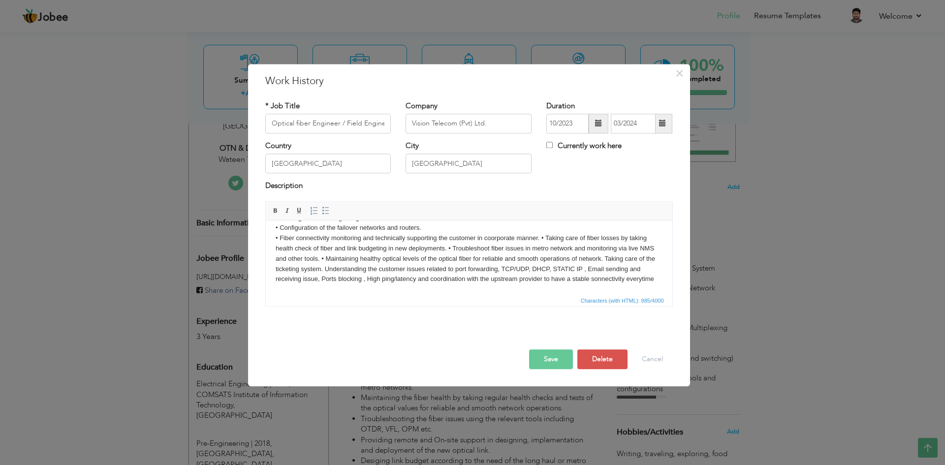
click at [542, 236] on body "Technical support & troubleshooting the complex network conectivity. • Minitori…" at bounding box center [468, 238] width 387 height 92
click at [444, 256] on body "Technical support & troubleshooting the complex network conectivity. • Minitori…" at bounding box center [468, 243] width 387 height 102
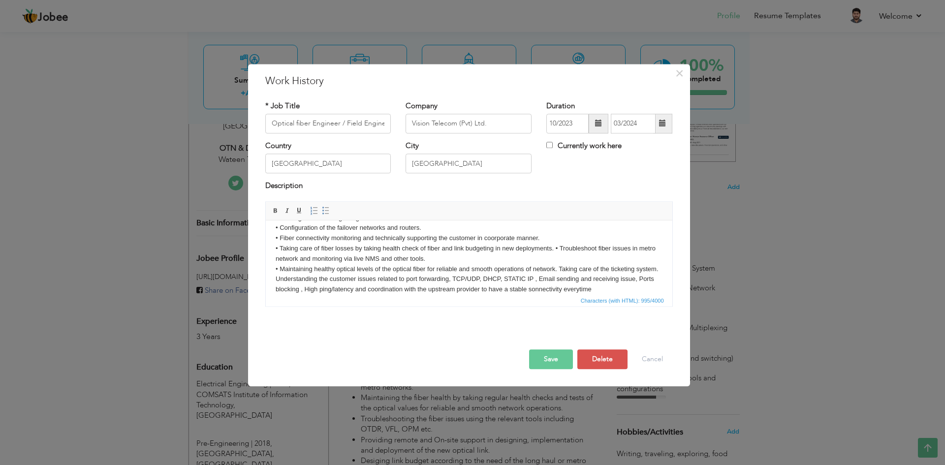
click at [560, 267] on body "Technical support & troubleshooting the complex network conectivity. • Minitori…" at bounding box center [468, 243] width 387 height 102
click at [558, 268] on body "Technical support & troubleshooting the complex network conectivity. • Minitori…" at bounding box center [468, 243] width 387 height 102
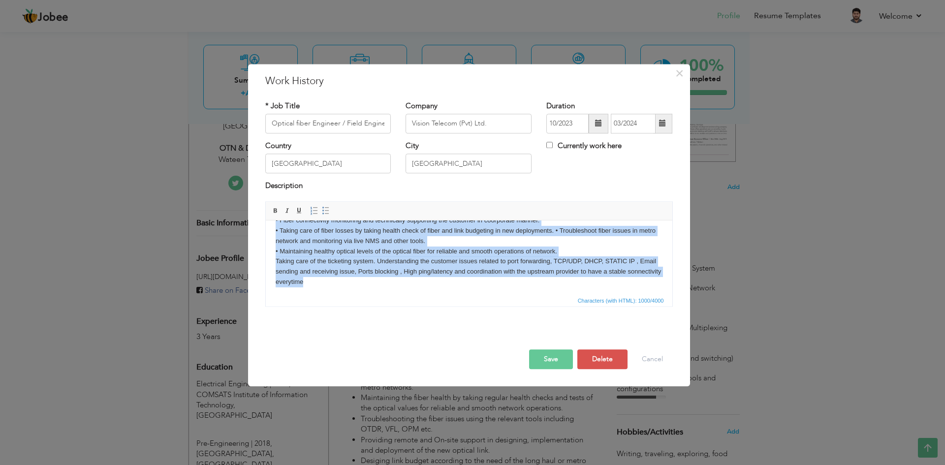
scroll to position [59, 0]
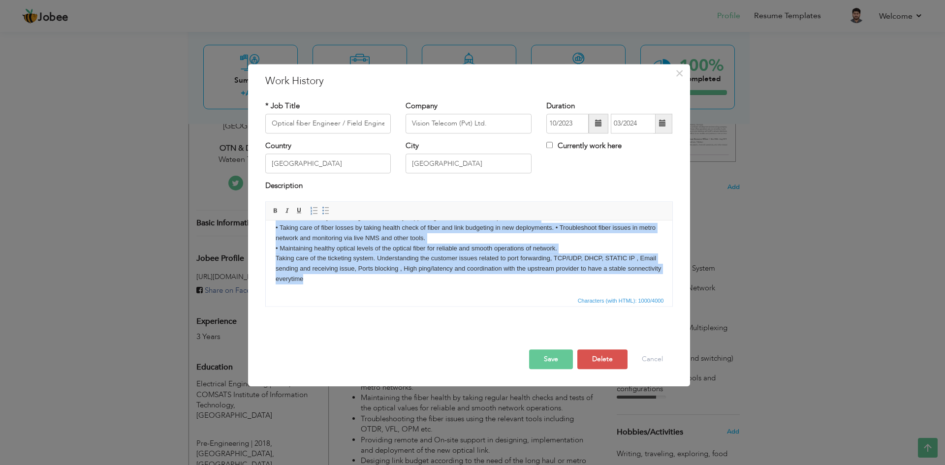
drag, startPoint x: 275, startPoint y: 233, endPoint x: 484, endPoint y: 302, distance: 220.4
click at [484, 294] on html "Technical support & troubleshooting the complex network conectivity. • Minitori…" at bounding box center [468, 228] width 407 height 132
click at [328, 210] on span at bounding box center [326, 211] width 8 height 8
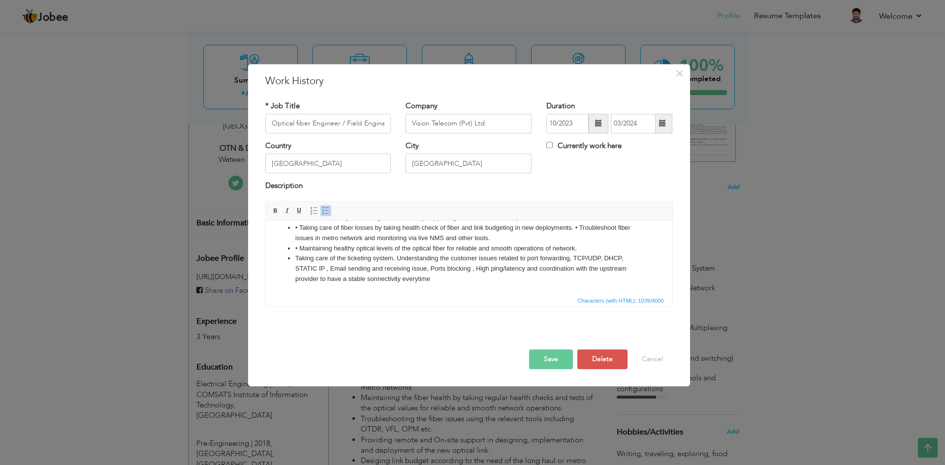
click at [328, 210] on span at bounding box center [326, 211] width 8 height 8
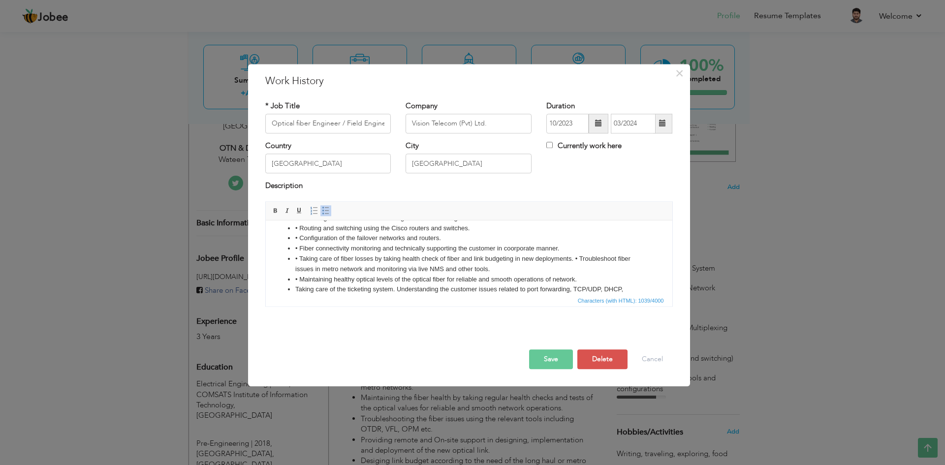
scroll to position [0, 0]
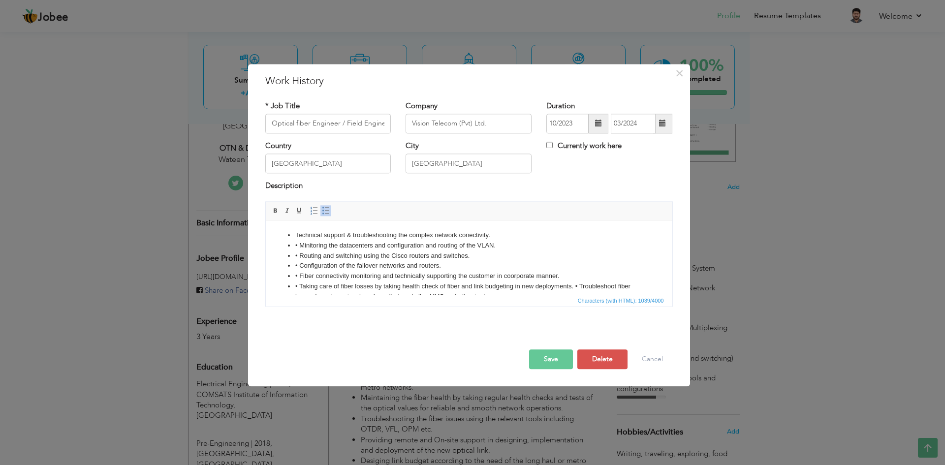
click at [298, 246] on li "• Minitoring the datacenters and configuration and routing of the VLAN." at bounding box center [468, 246] width 347 height 10
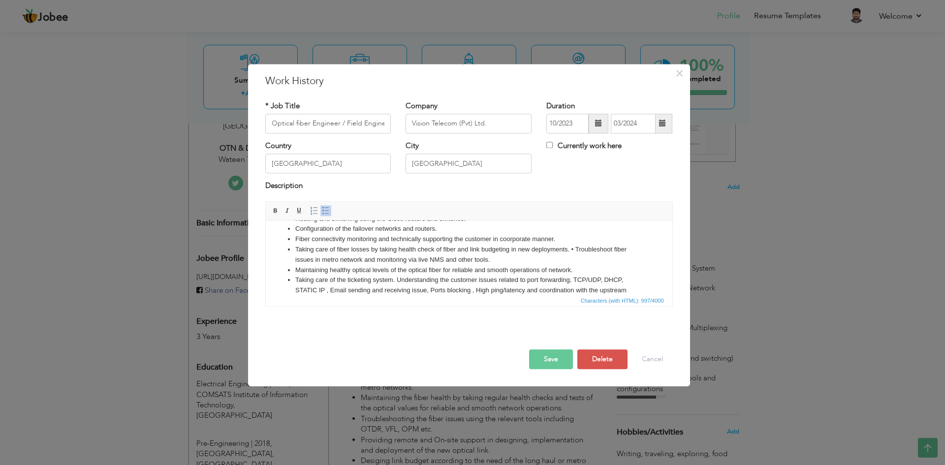
scroll to position [47, 0]
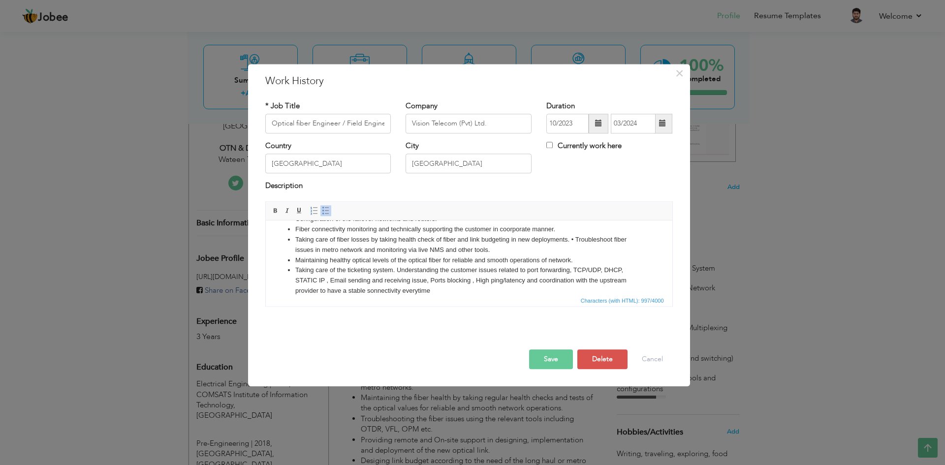
click at [540, 356] on button "Save" at bounding box center [551, 359] width 44 height 20
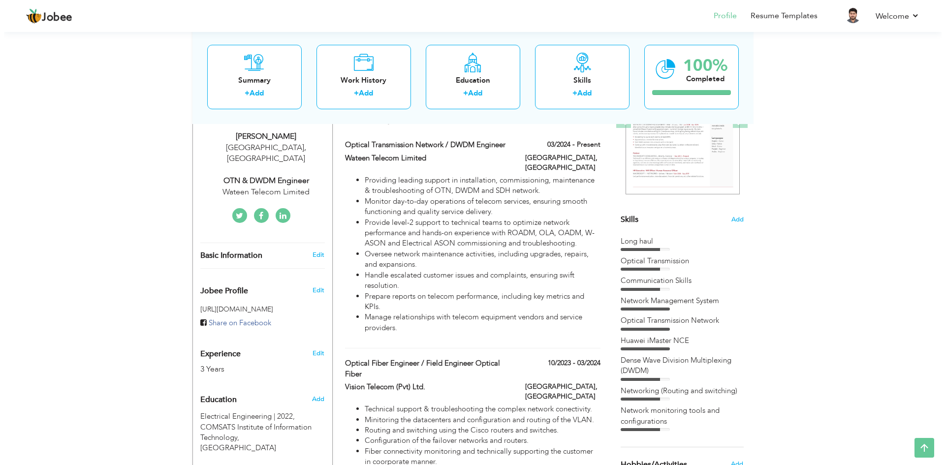
scroll to position [163, 0]
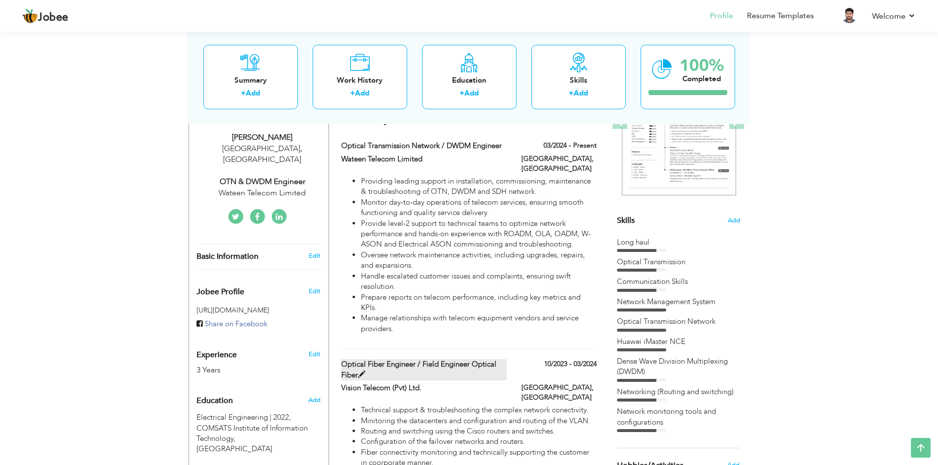
click at [362, 371] on span at bounding box center [361, 374] width 7 height 7
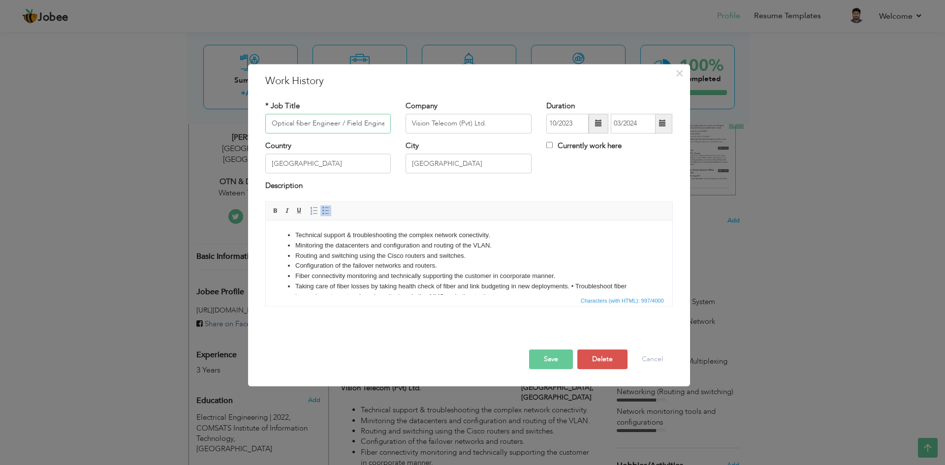
scroll to position [0, 47]
click at [301, 123] on input "Optical fiber Engineer / Field Engineer Optical Fiber" at bounding box center [328, 124] width 126 height 20
paste input "Networking Engineer / NOC Engineer"
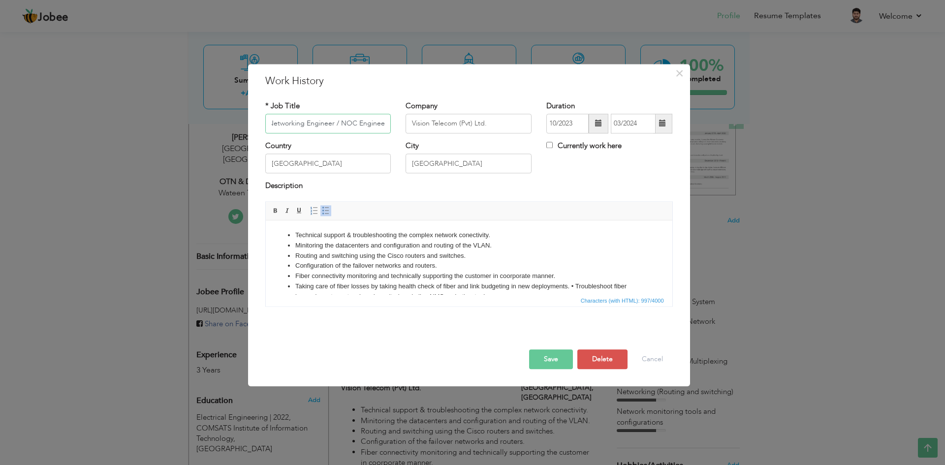
type input "Networking Engineer / NOC Engineer"
click at [548, 364] on button "Save" at bounding box center [551, 359] width 44 height 20
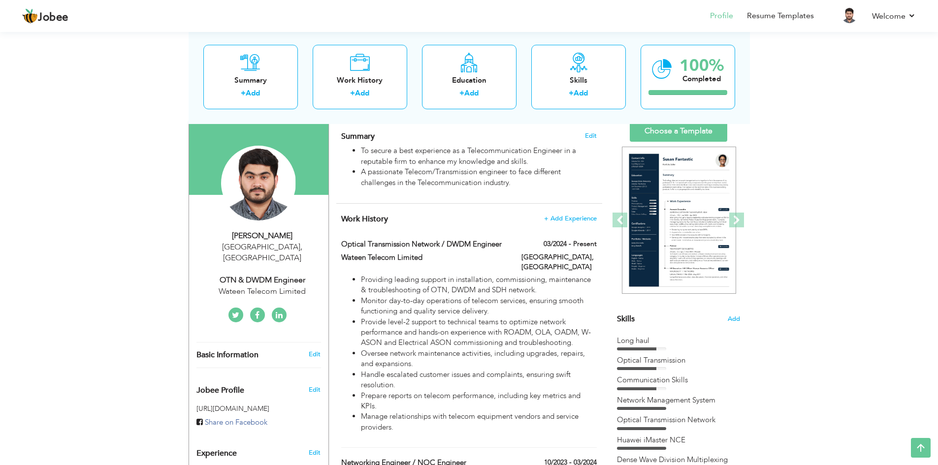
scroll to position [0, 0]
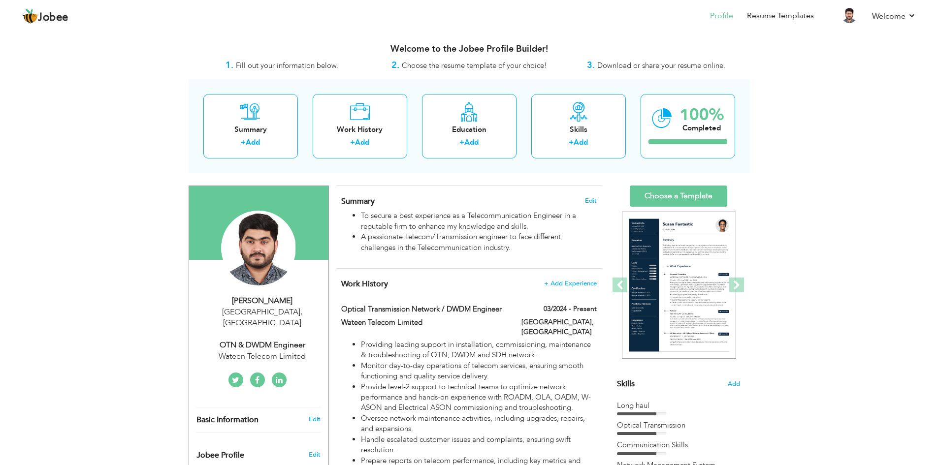
click at [688, 195] on link "Choose a Template" at bounding box center [678, 196] width 97 height 21
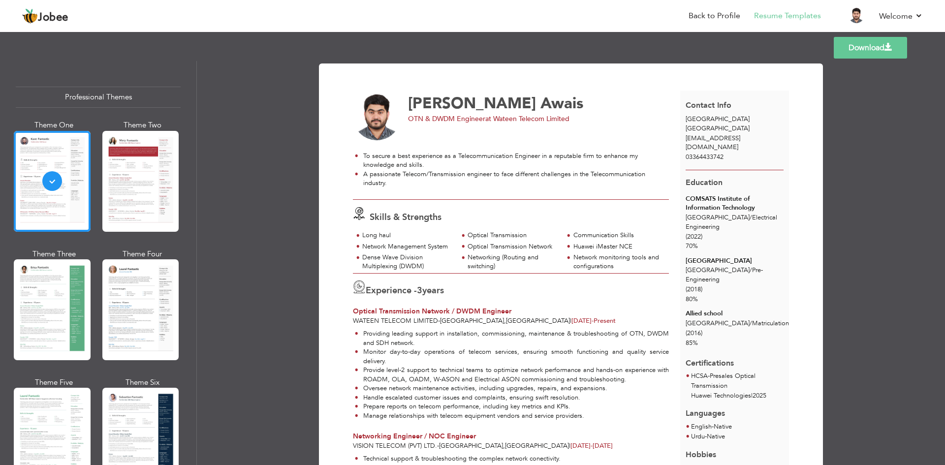
click at [862, 52] on link "Download" at bounding box center [870, 48] width 73 height 22
